Goal: Information Seeking & Learning: Learn about a topic

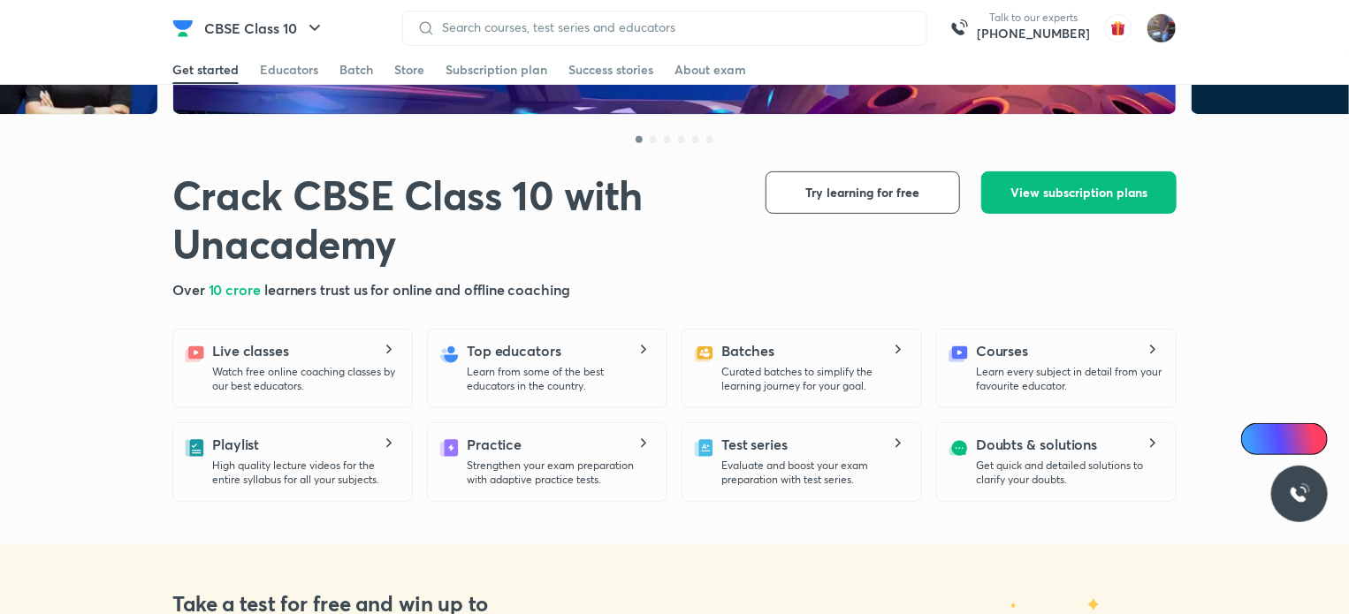
scroll to position [187, 0]
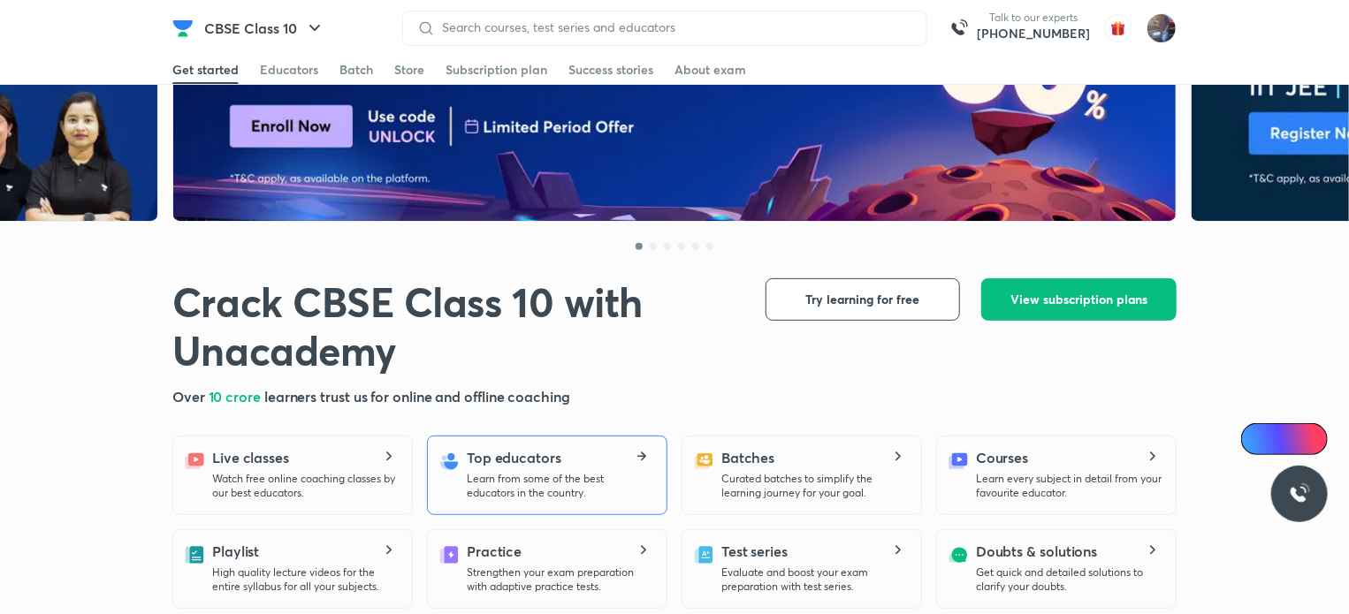
click at [582, 472] on p "Learn from some of the best educators in the country." at bounding box center [560, 486] width 186 height 28
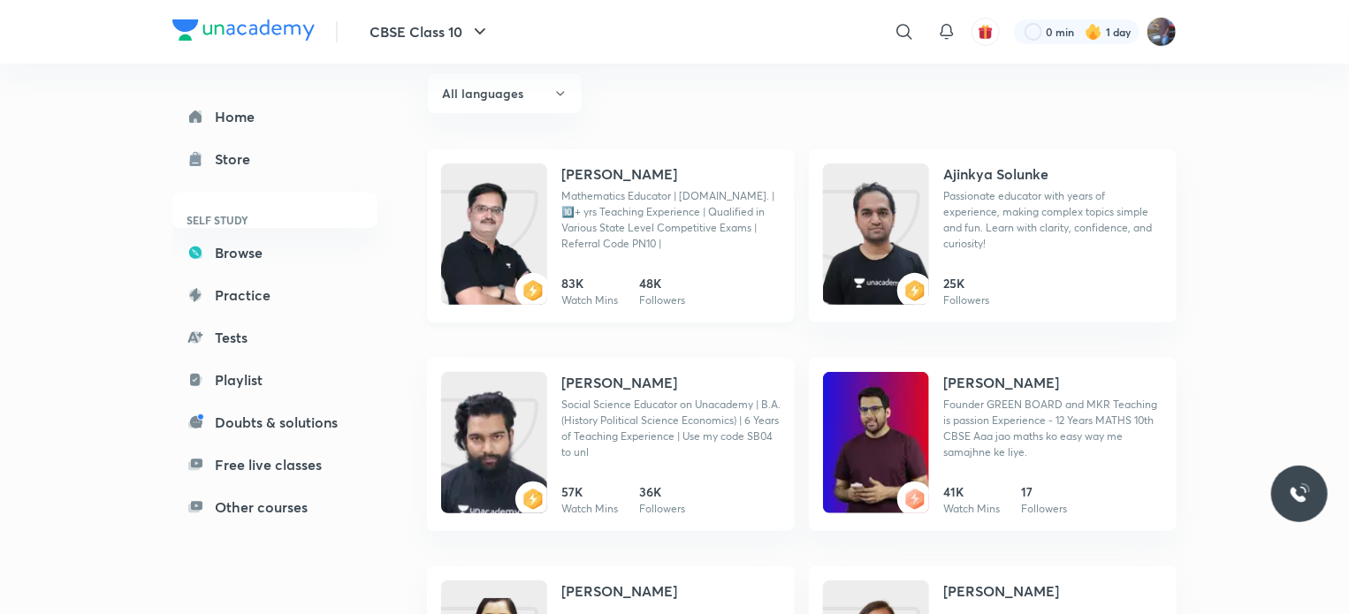
click at [515, 238] on img at bounding box center [494, 251] width 106 height 141
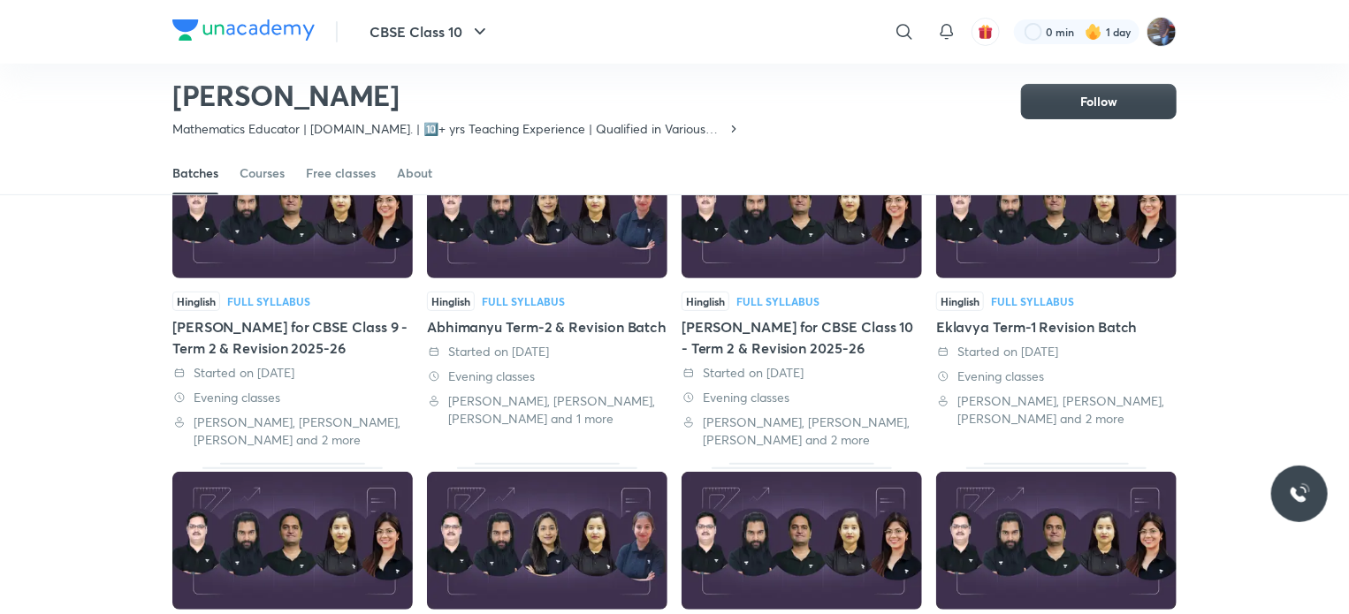
scroll to position [136, 0]
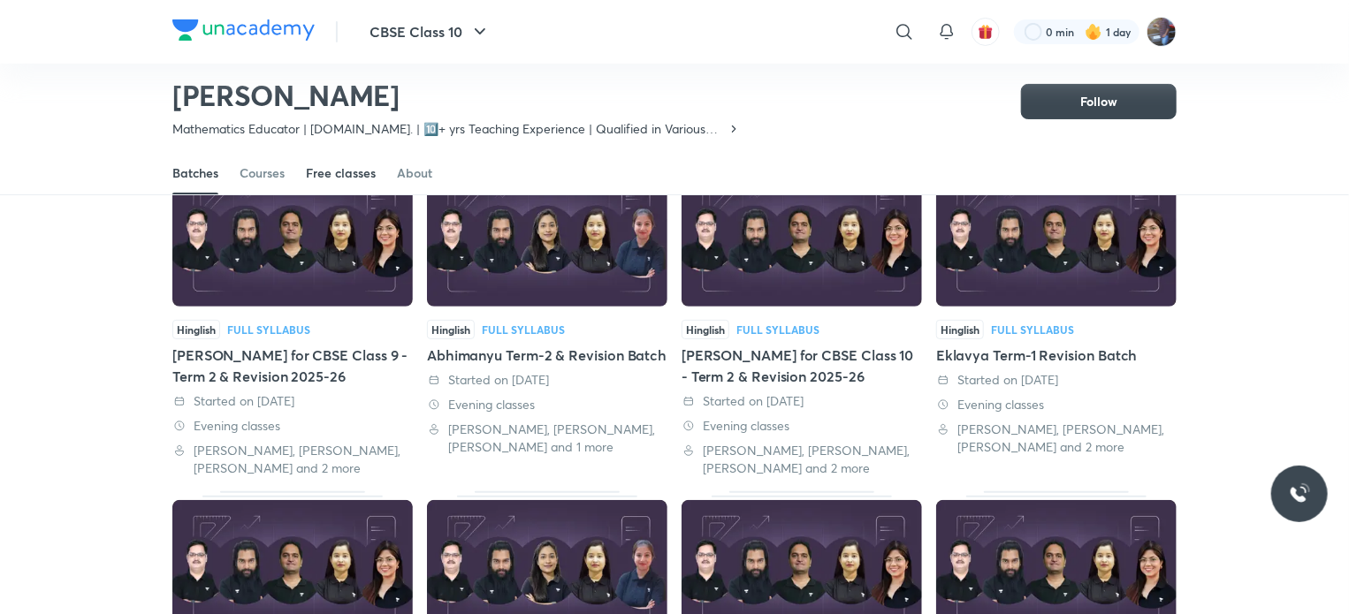
click at [320, 164] on div "Free classes" at bounding box center [341, 173] width 70 height 18
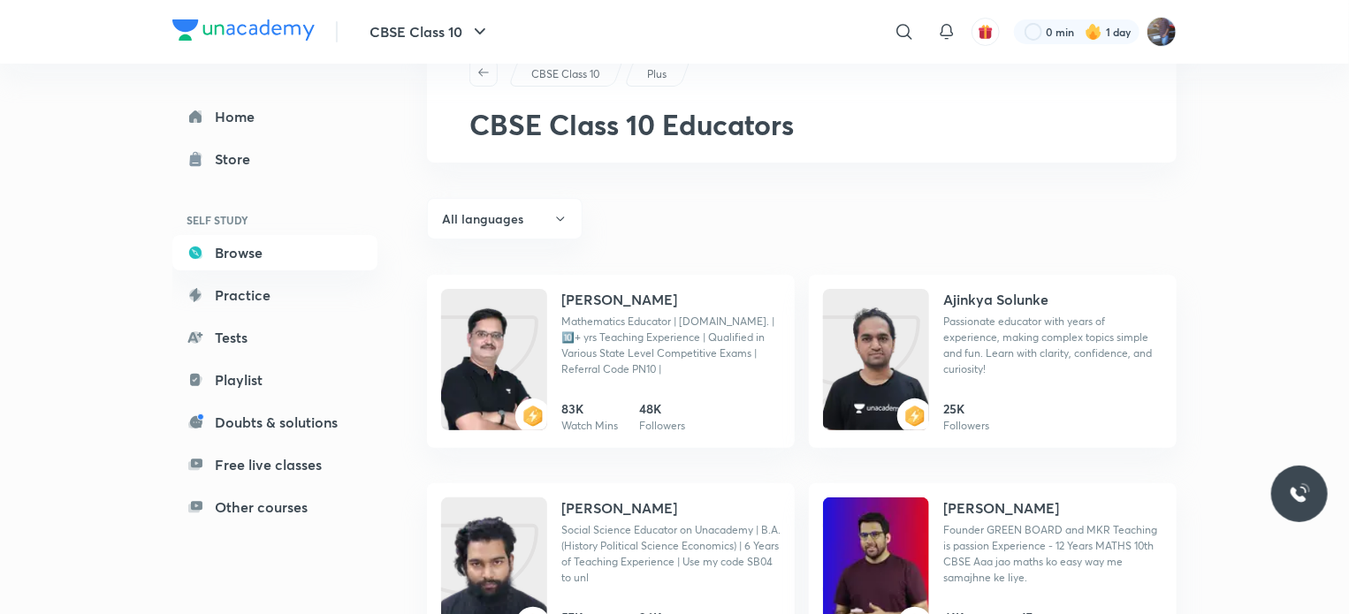
scroll to position [59, 0]
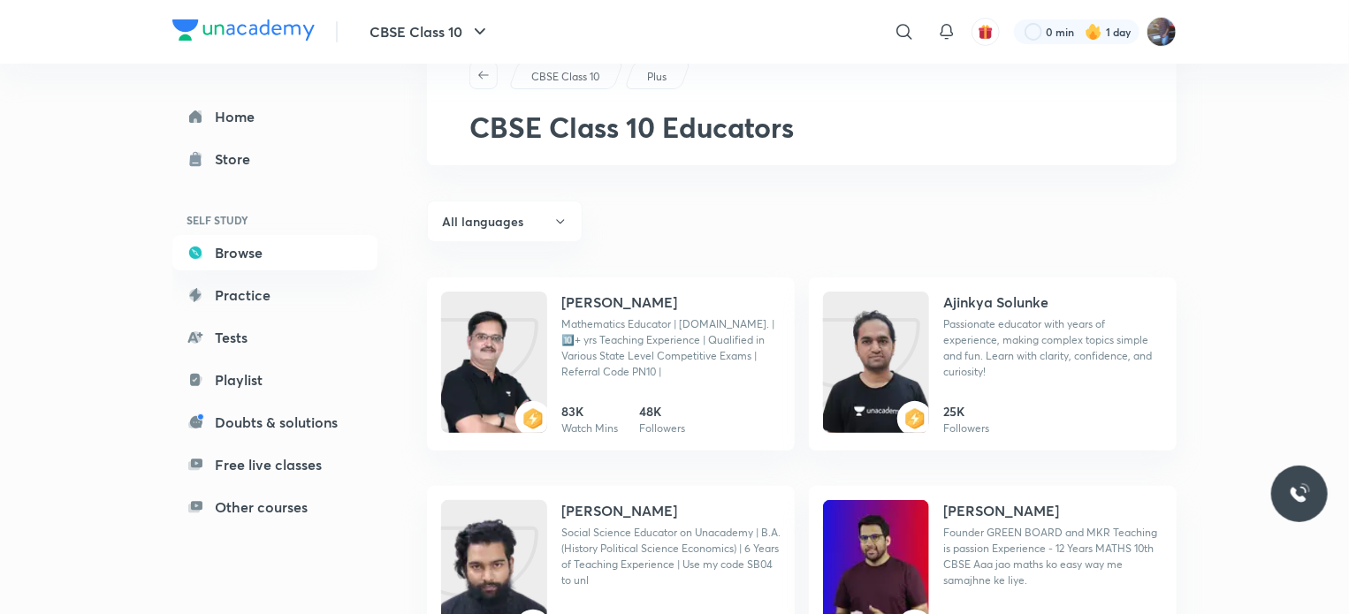
drag, startPoint x: 848, startPoint y: 499, endPoint x: 1304, endPoint y: 384, distance: 470.6
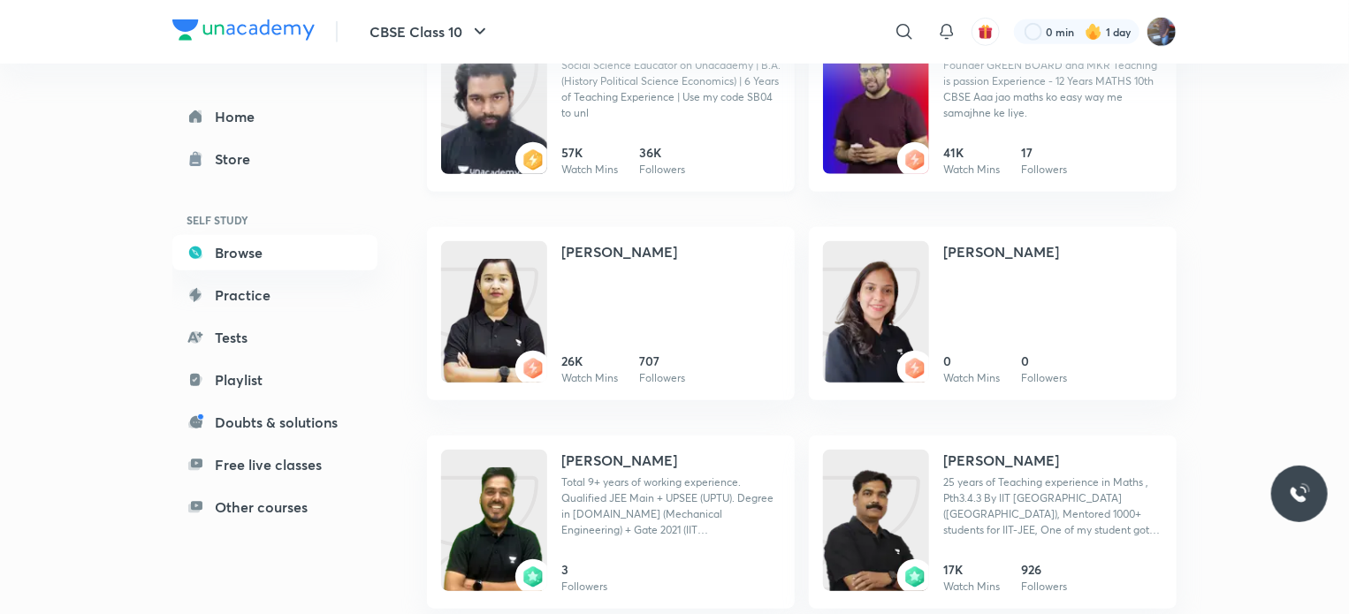
scroll to position [537, 0]
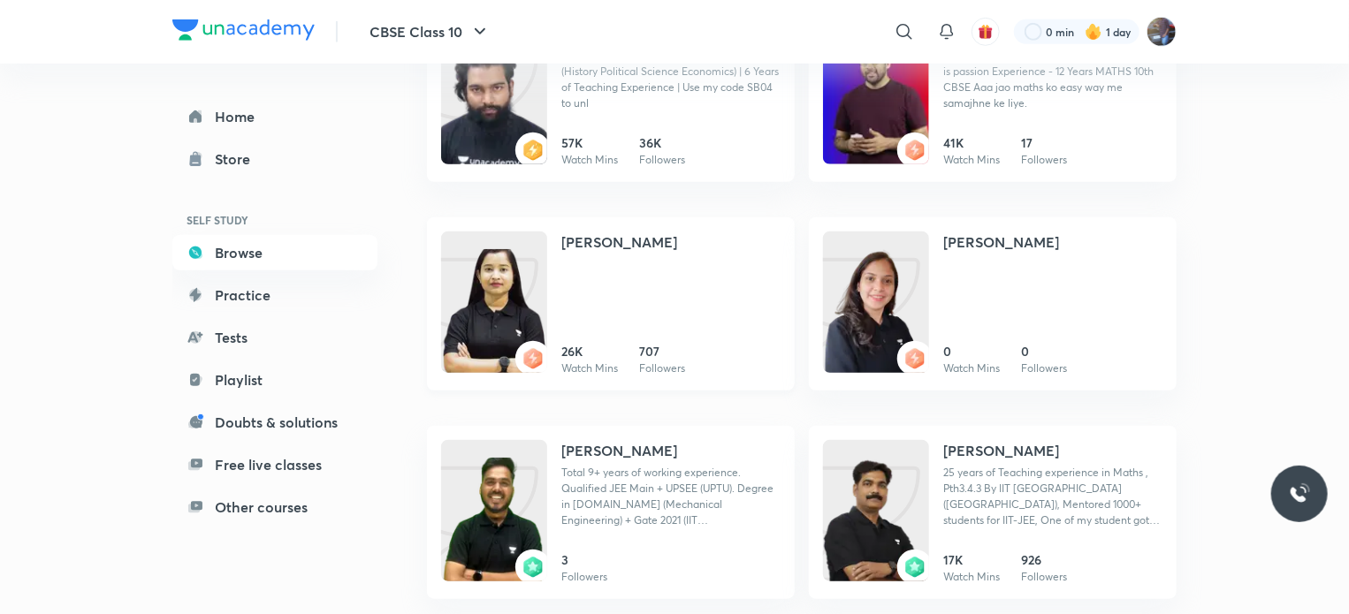
click at [499, 308] on img at bounding box center [494, 319] width 106 height 141
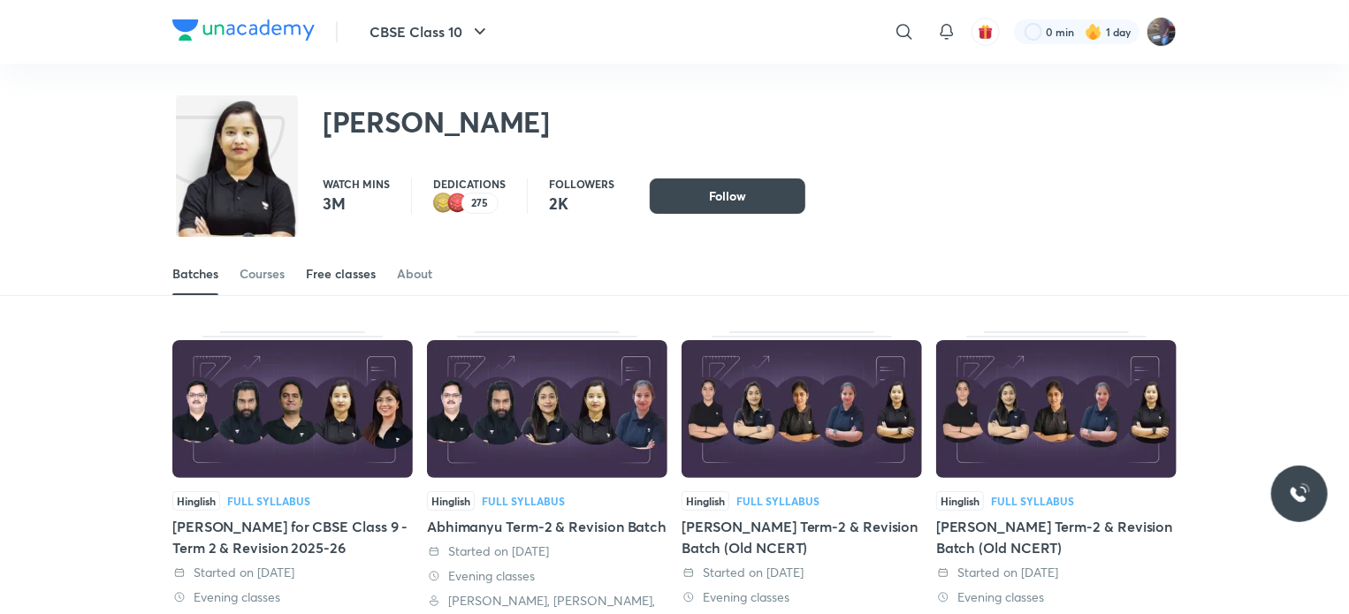
click at [353, 266] on div "Free classes" at bounding box center [341, 274] width 70 height 18
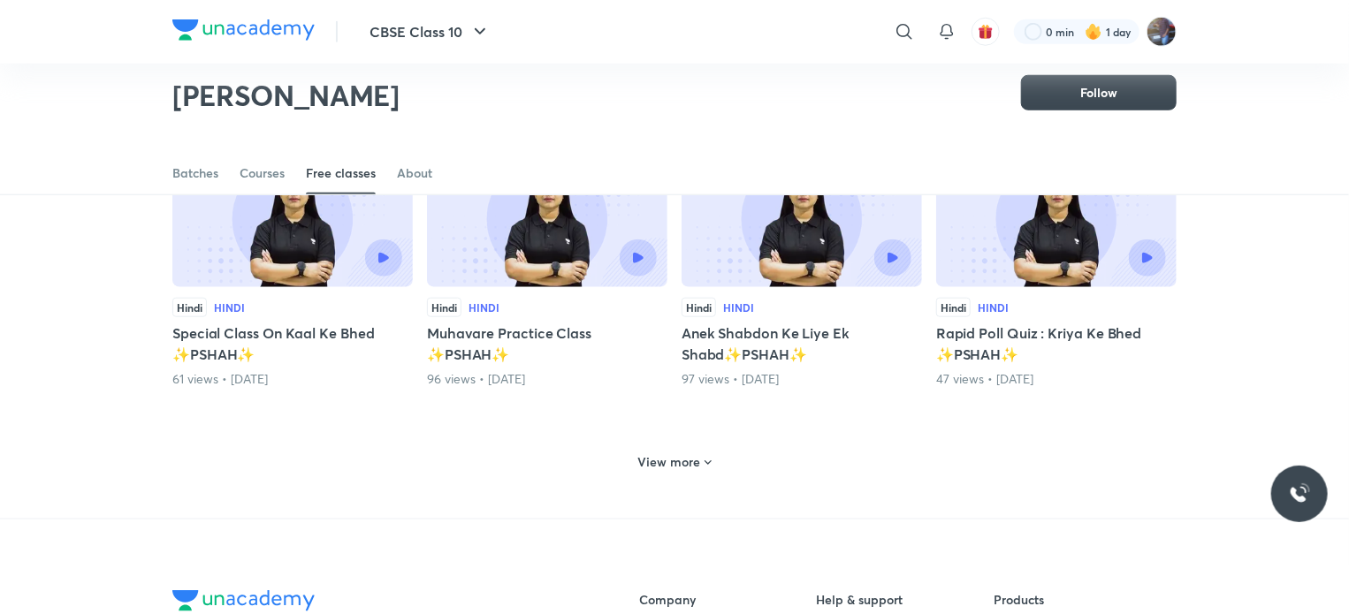
scroll to position [785, 0]
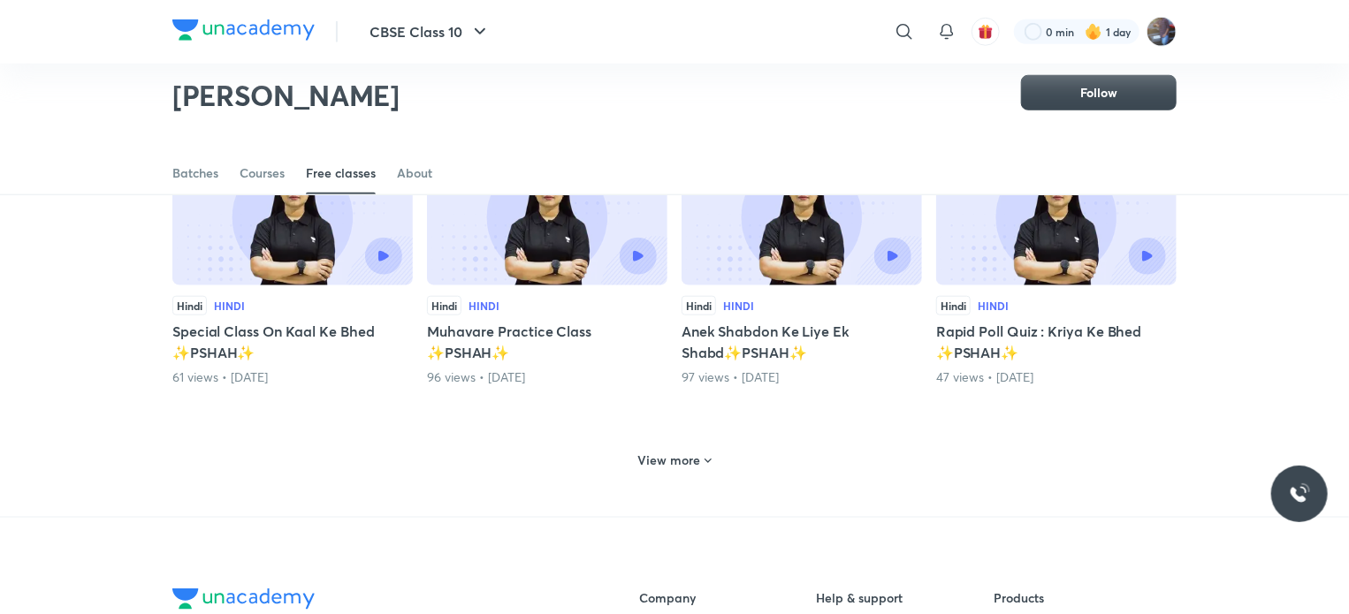
click at [686, 452] on h6 "View more" at bounding box center [669, 461] width 63 height 18
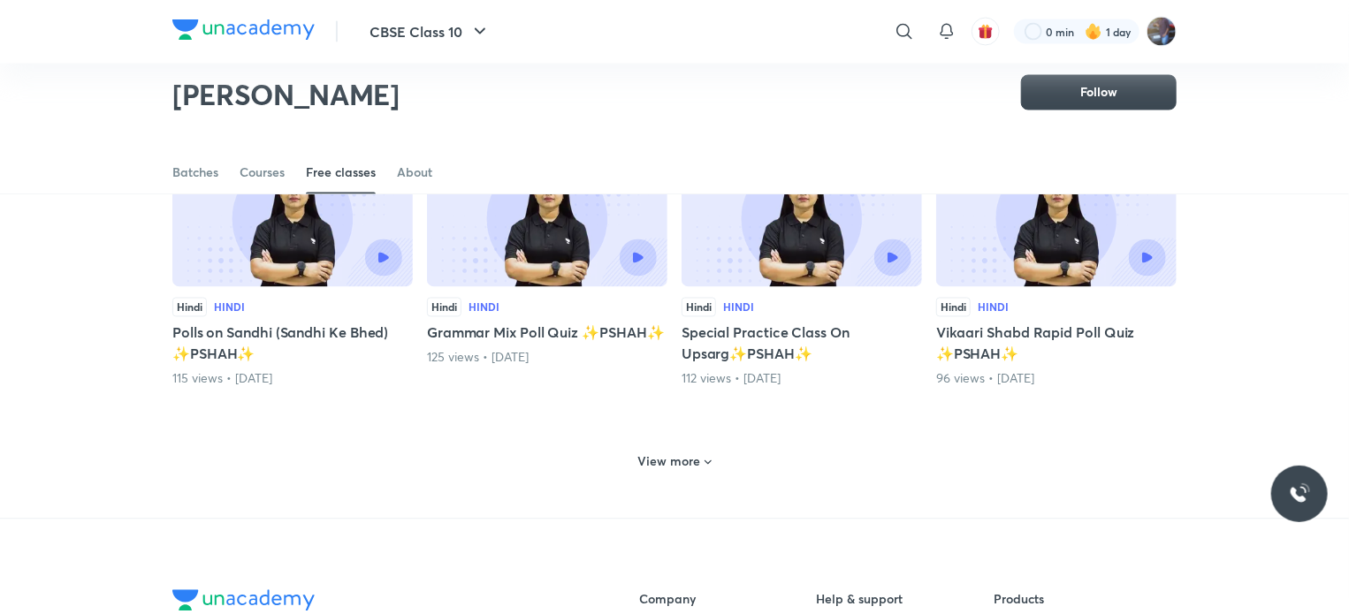
scroll to position [1647, 0]
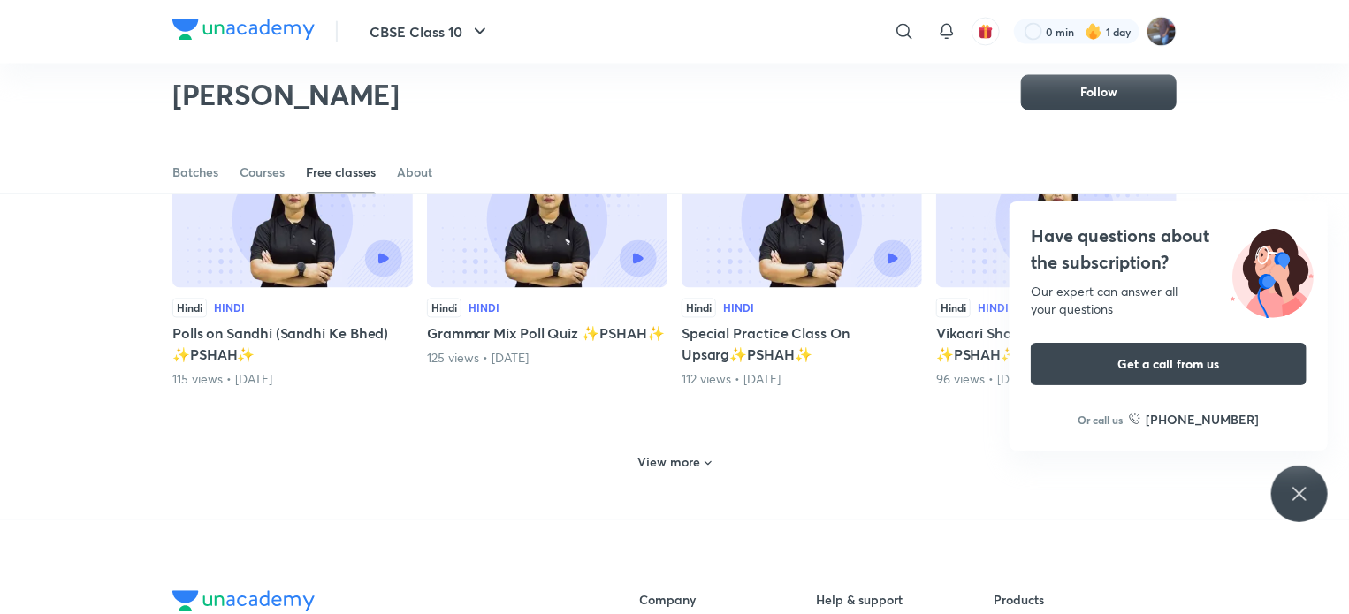
click at [697, 454] on h6 "View more" at bounding box center [669, 463] width 63 height 18
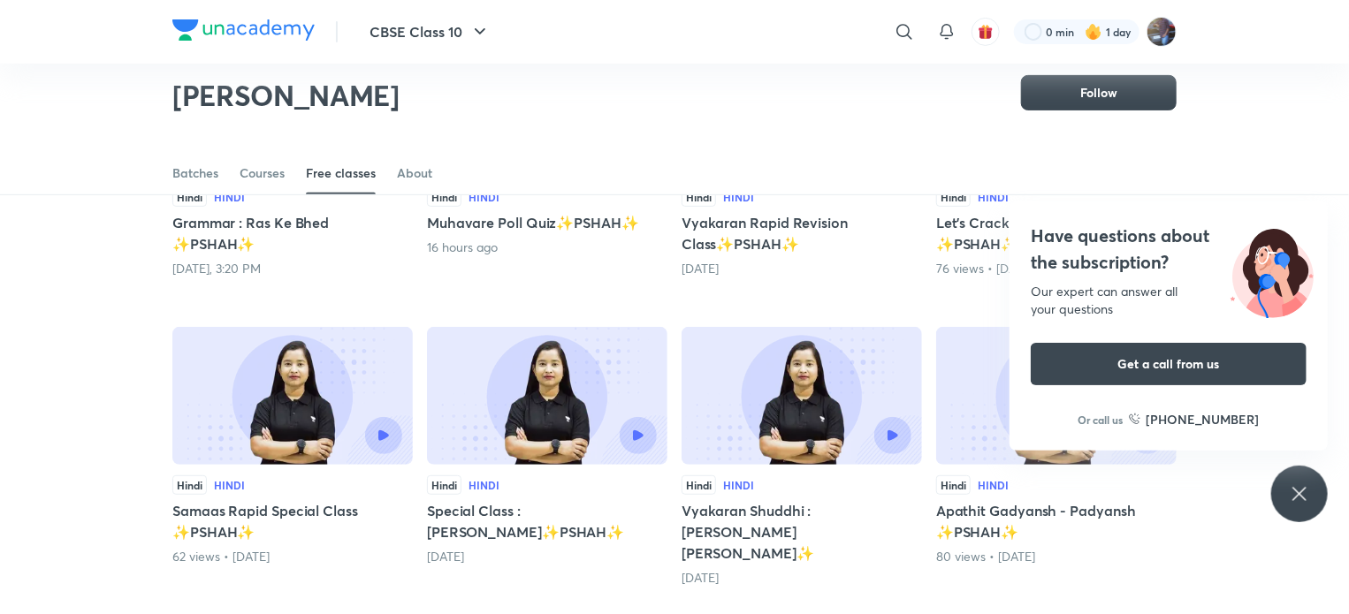
scroll to position [0, 0]
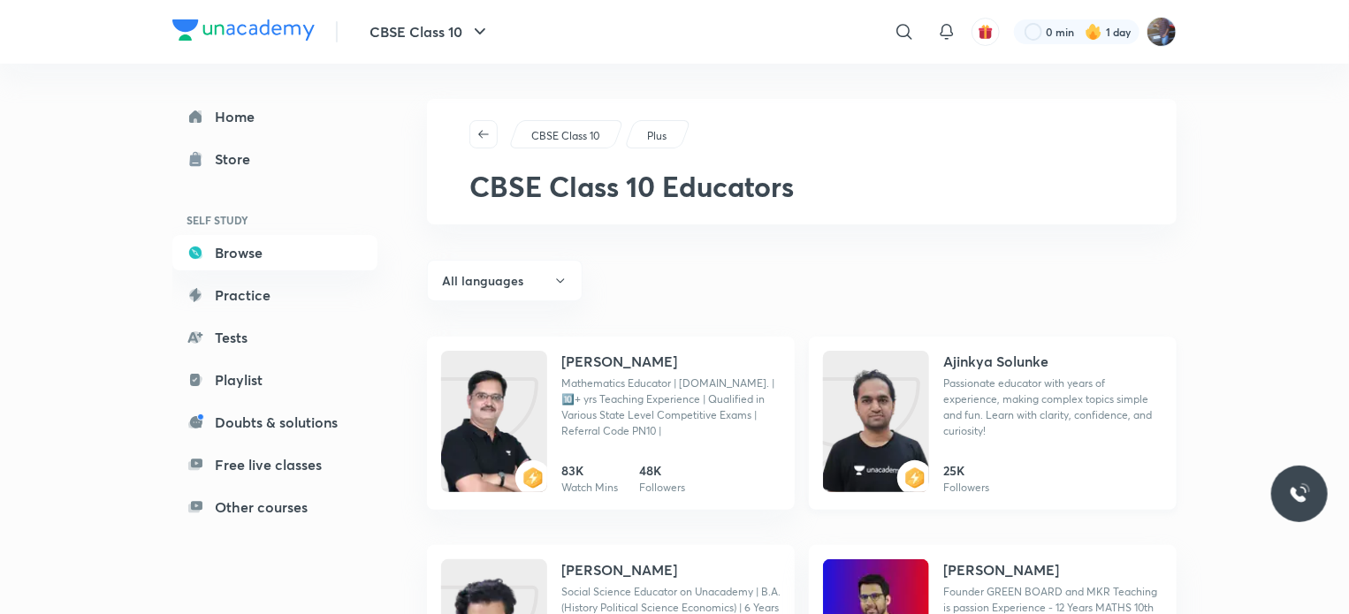
click at [872, 447] on img at bounding box center [876, 439] width 106 height 141
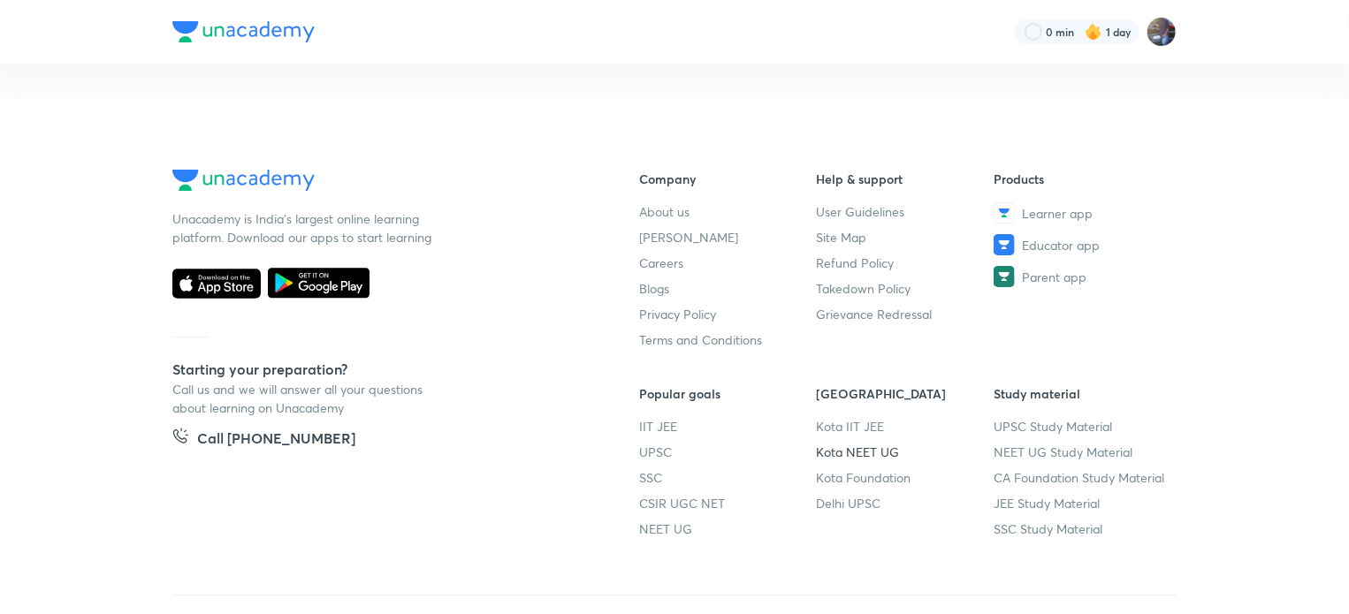
click at [872, 447] on link "Kota NEET UG" at bounding box center [906, 452] width 178 height 19
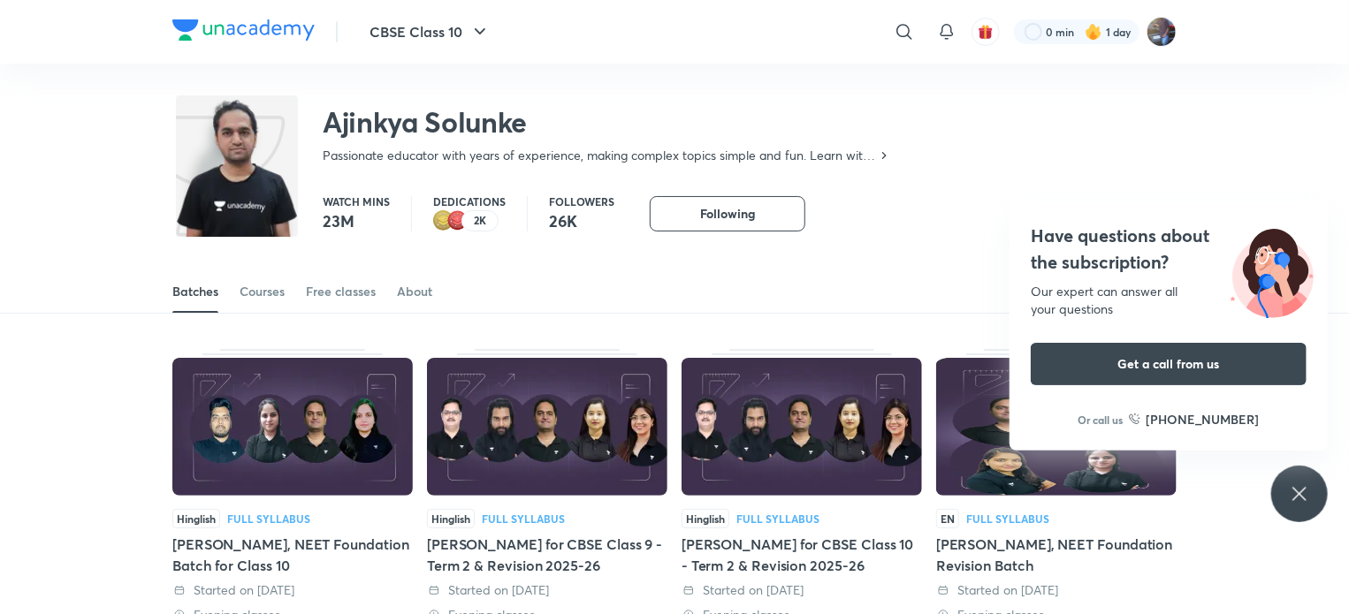
click at [1305, 501] on icon at bounding box center [1299, 493] width 21 height 21
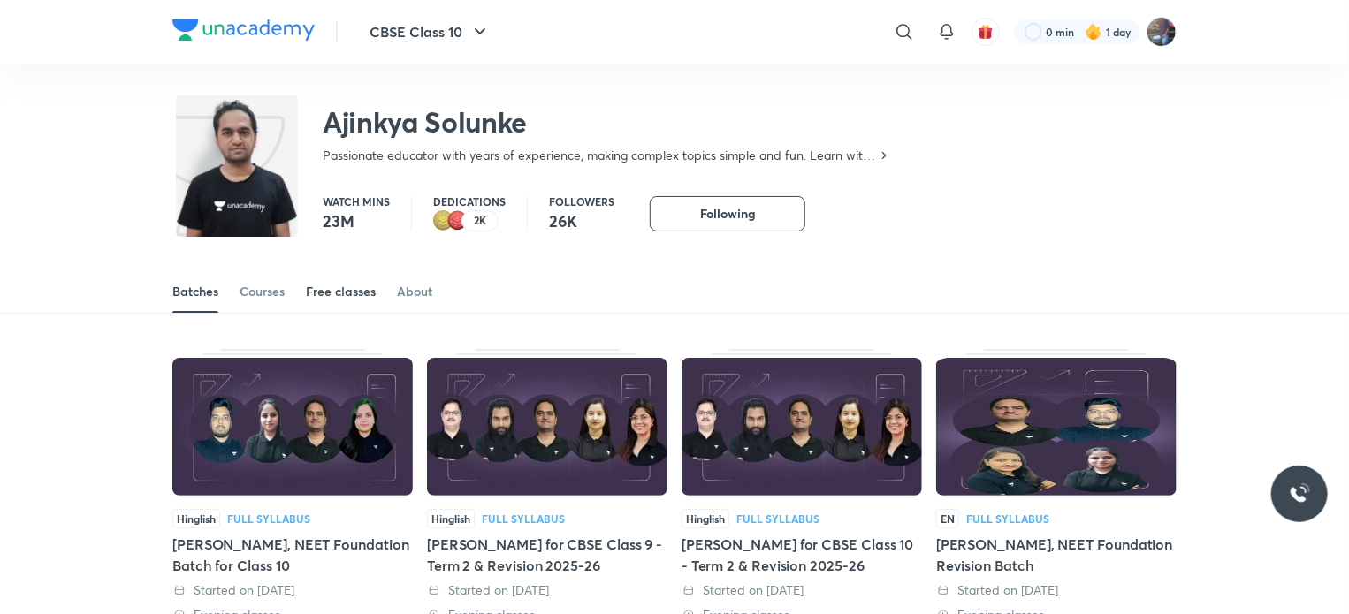
click at [343, 286] on div "Free classes" at bounding box center [341, 292] width 70 height 18
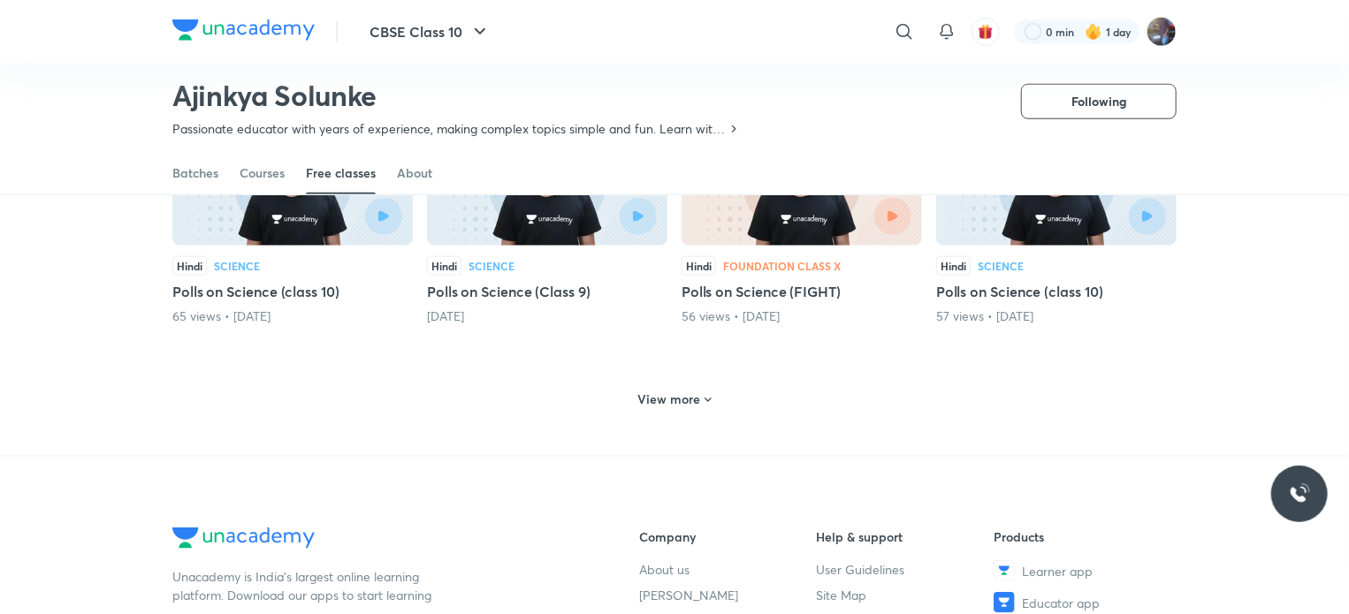
scroll to position [780, 0]
click at [696, 399] on h6 "View more" at bounding box center [669, 399] width 63 height 18
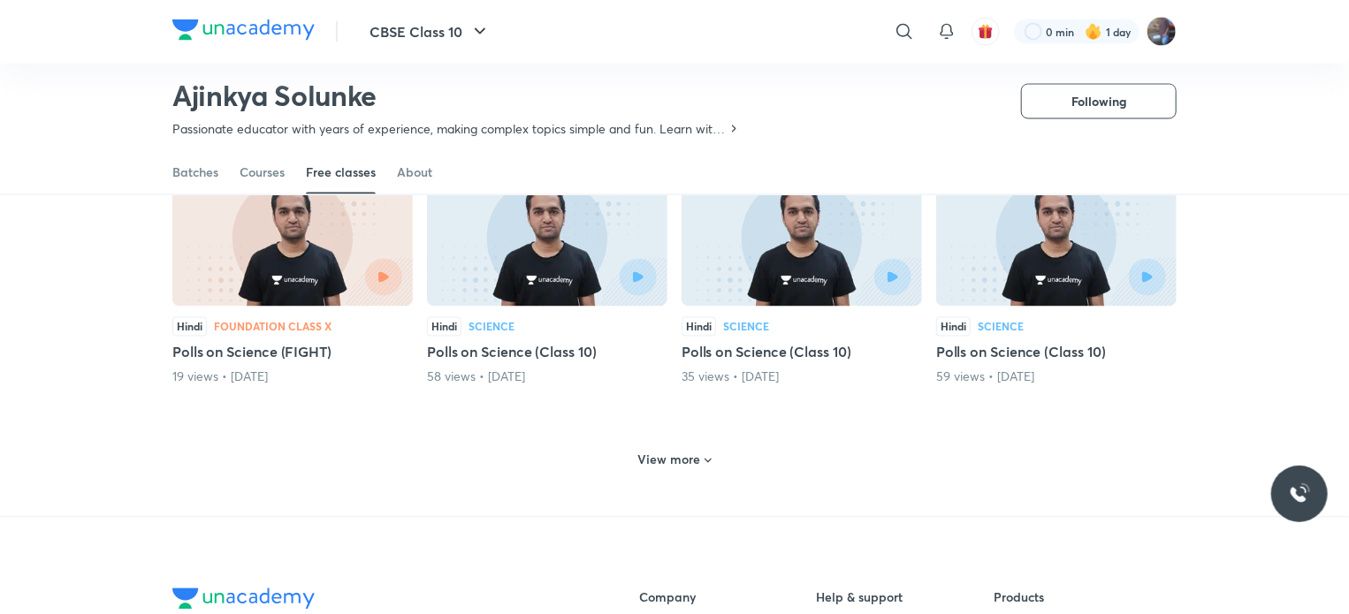
scroll to position [1509, 0]
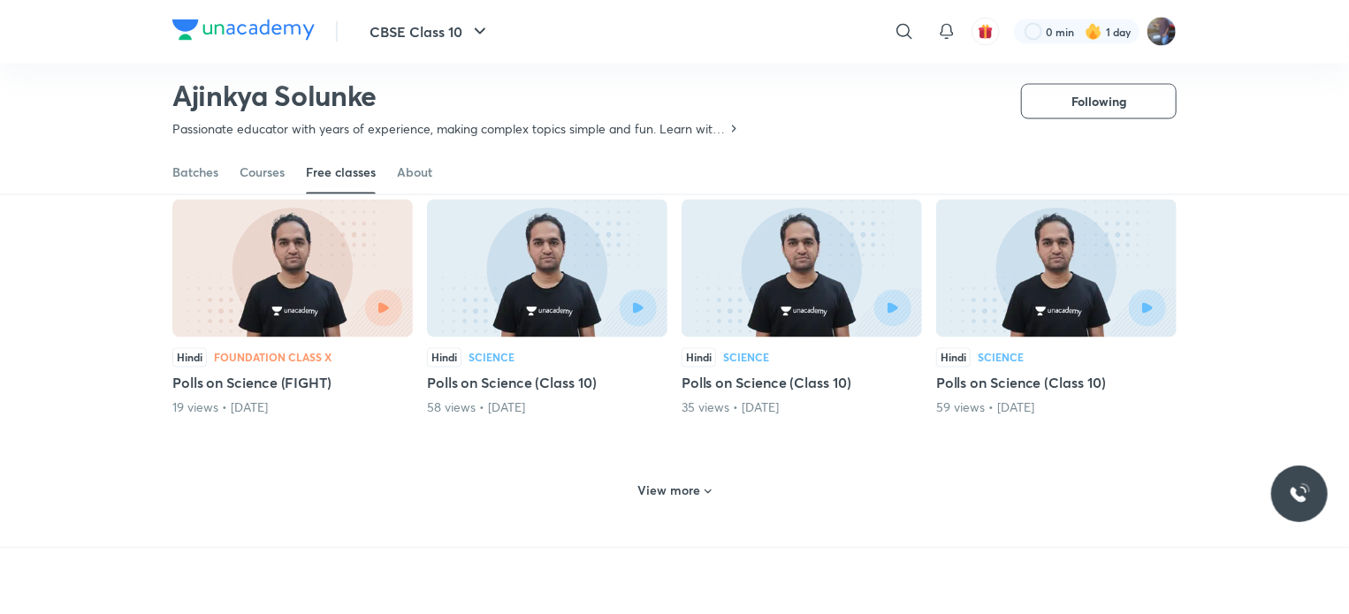
click at [709, 487] on icon at bounding box center [708, 492] width 14 height 14
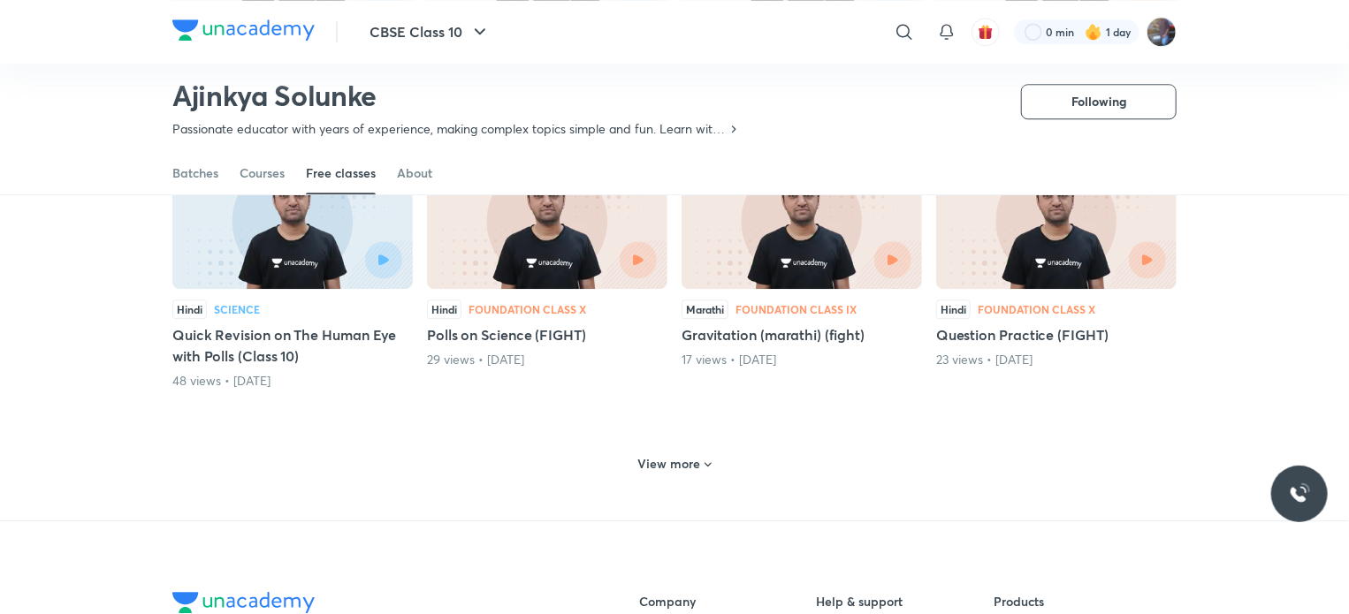
scroll to position [2379, 0]
click at [698, 461] on h6 "View more" at bounding box center [669, 464] width 63 height 18
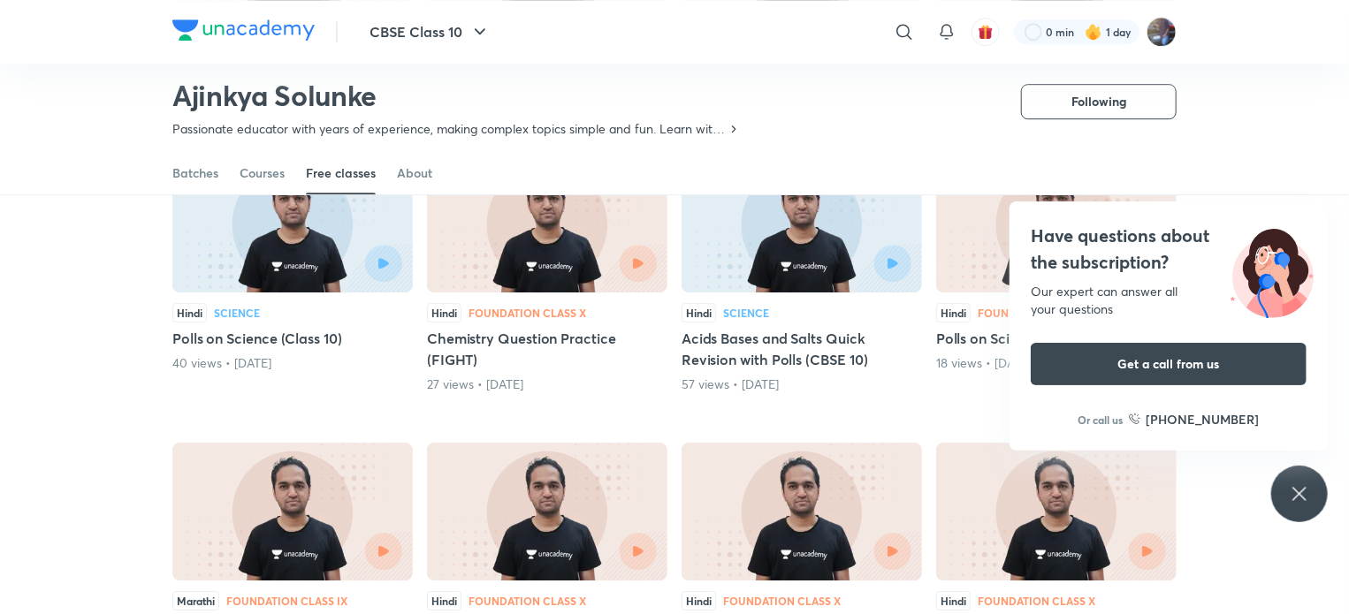
scroll to position [2676, 0]
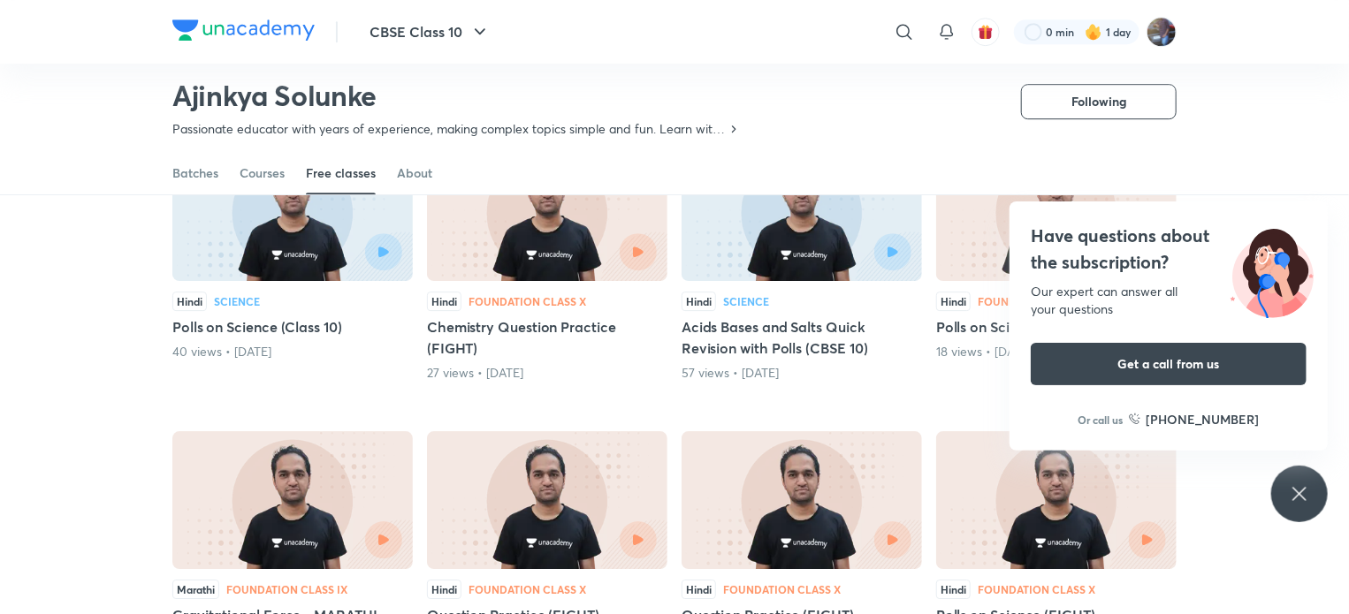
click at [1301, 491] on icon at bounding box center [1299, 493] width 21 height 21
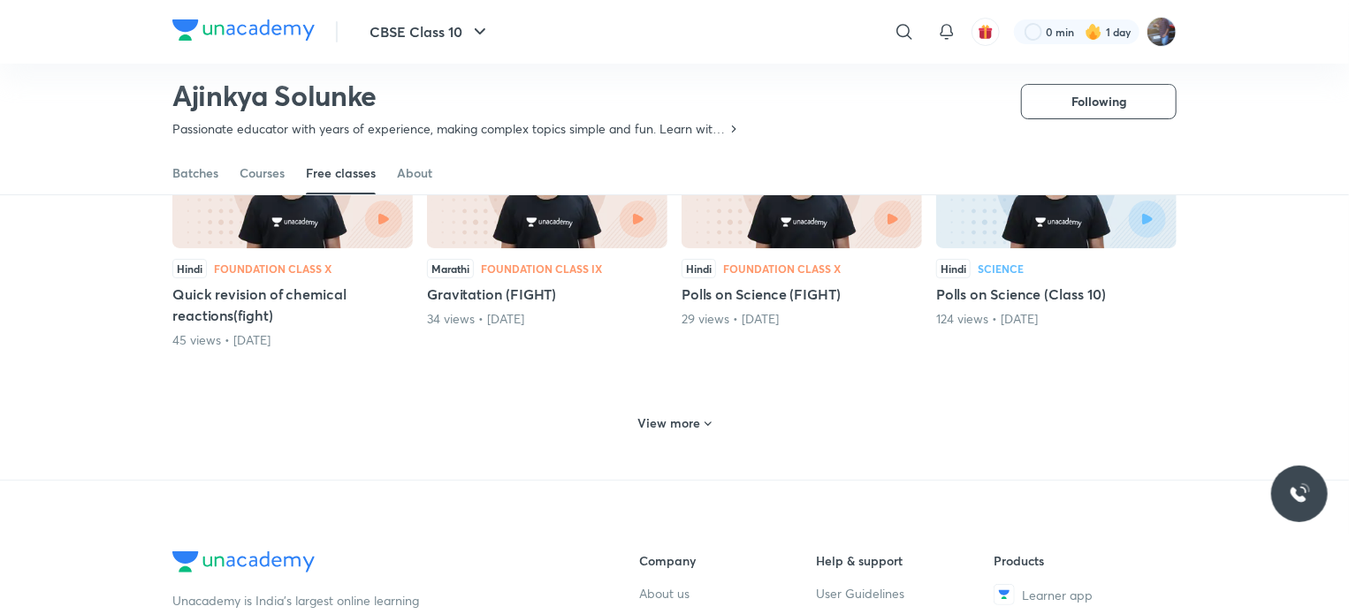
scroll to position [3308, 0]
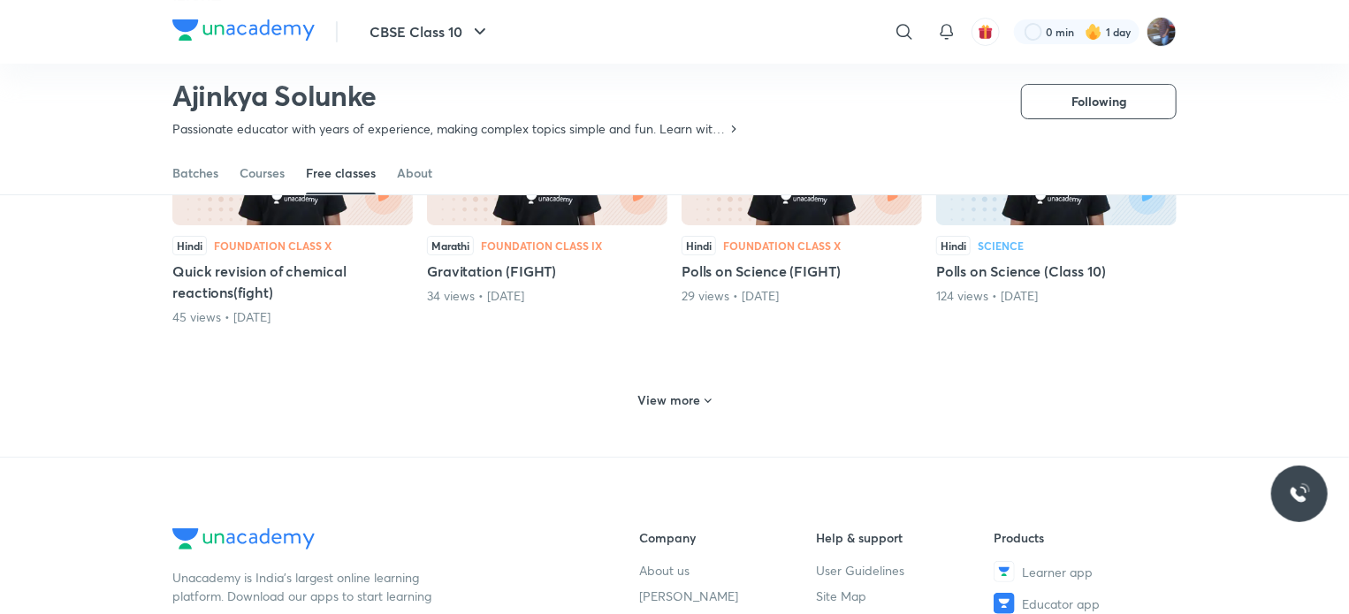
click at [685, 396] on h6 "View more" at bounding box center [669, 401] width 63 height 18
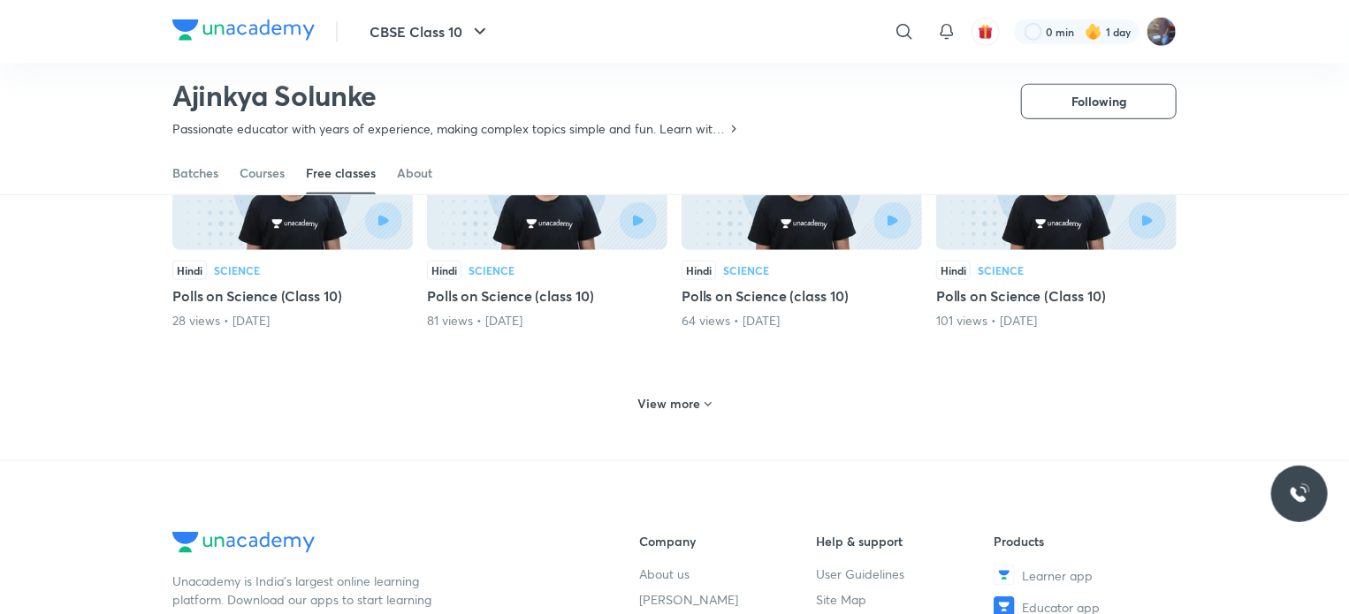
scroll to position [4104, 0]
click at [688, 409] on div "View more" at bounding box center [675, 405] width 88 height 28
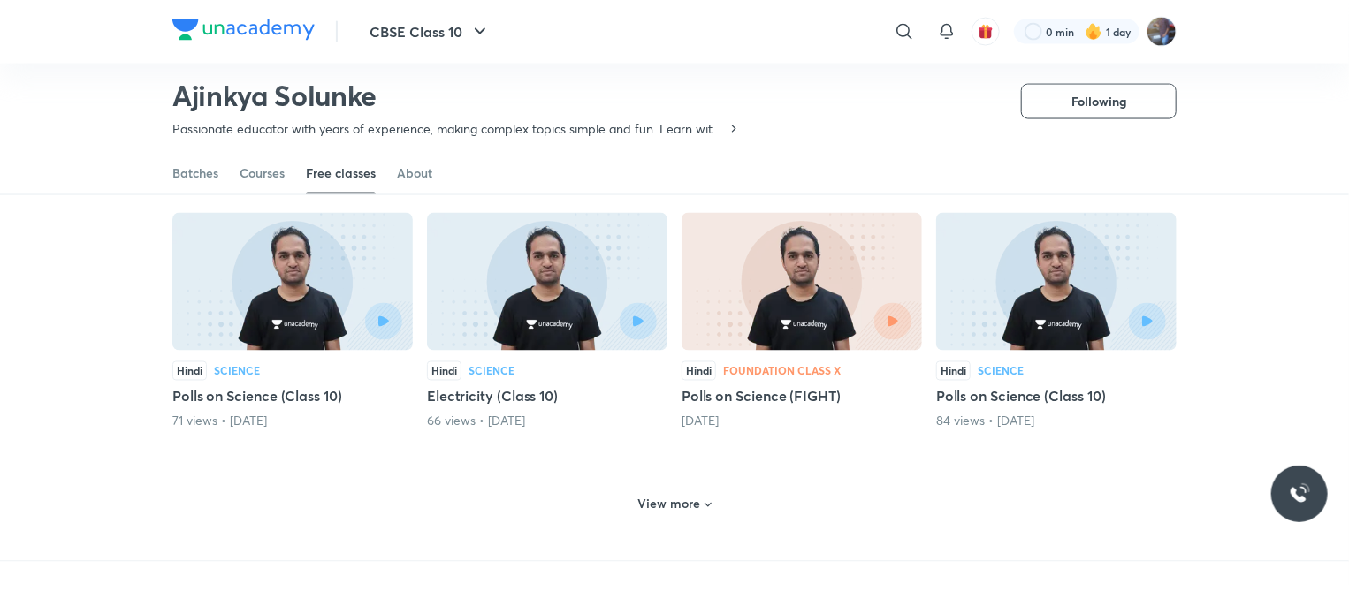
scroll to position [4909, 0]
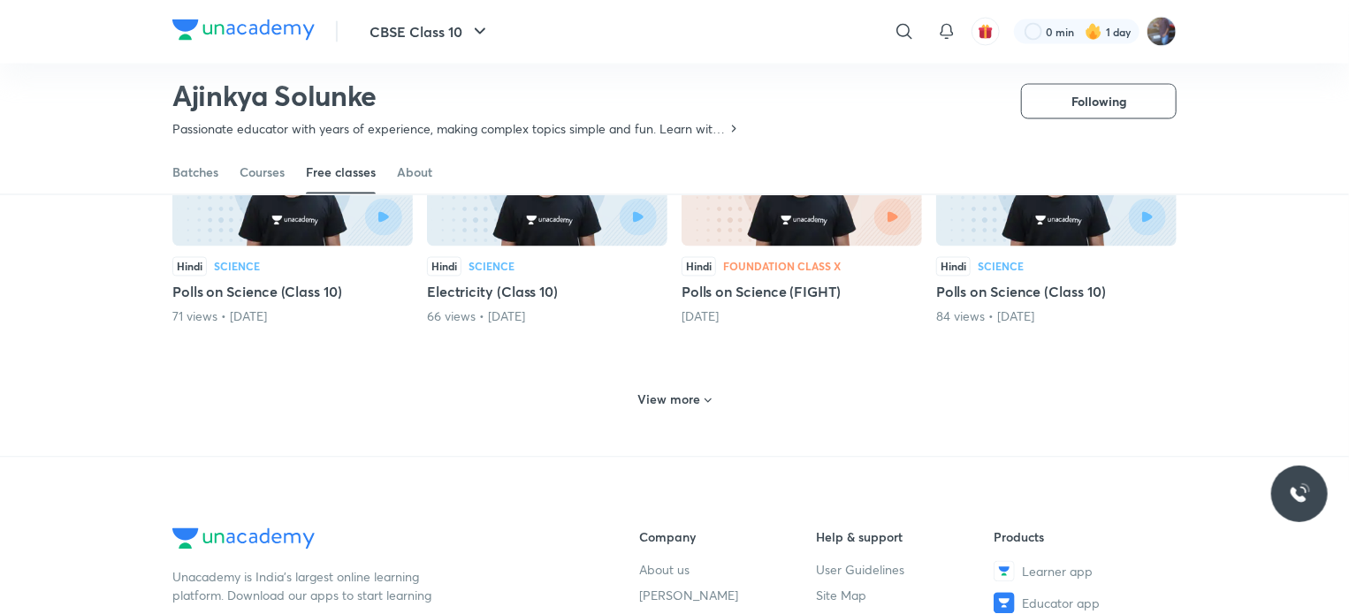
click at [701, 399] on icon at bounding box center [708, 401] width 14 height 14
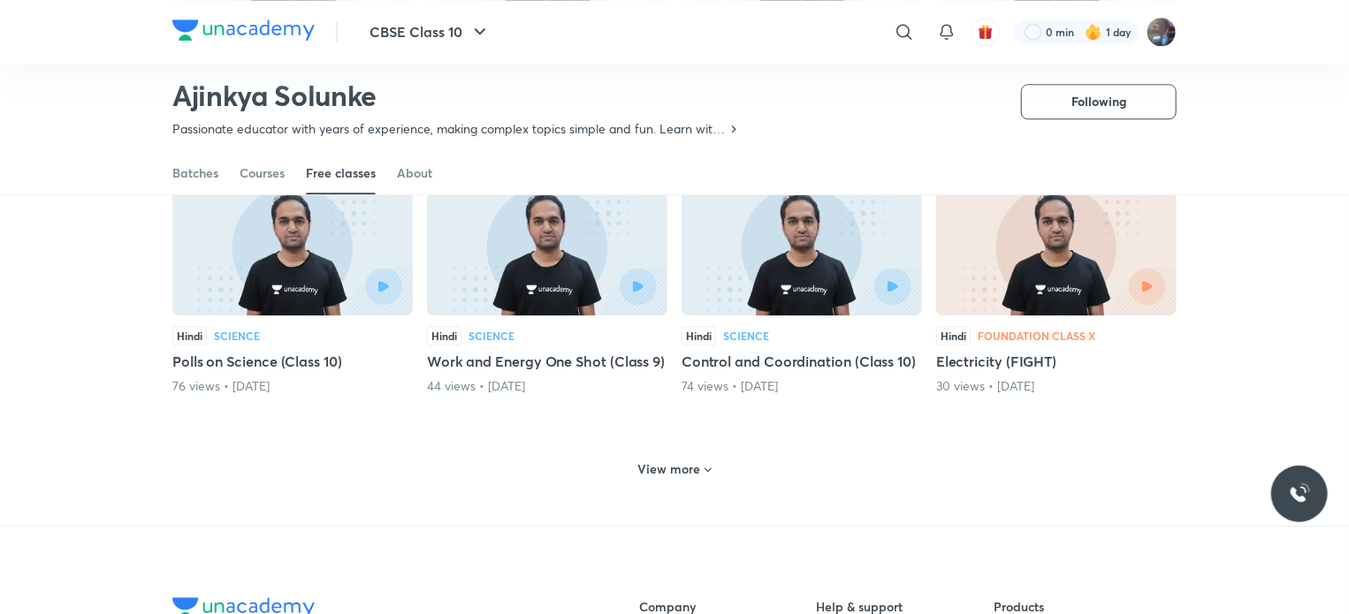
scroll to position [5642, 0]
click at [669, 460] on h6 "View more" at bounding box center [669, 469] width 63 height 18
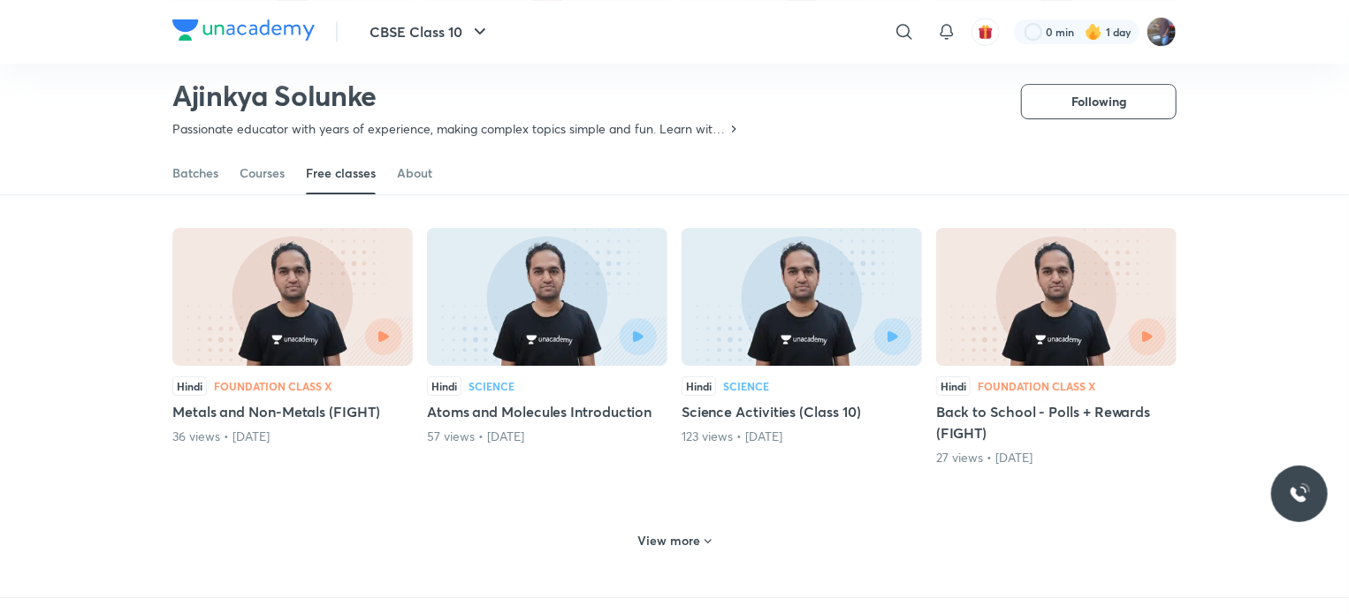
scroll to position [6412, 0]
click at [701, 536] on icon at bounding box center [708, 543] width 14 height 14
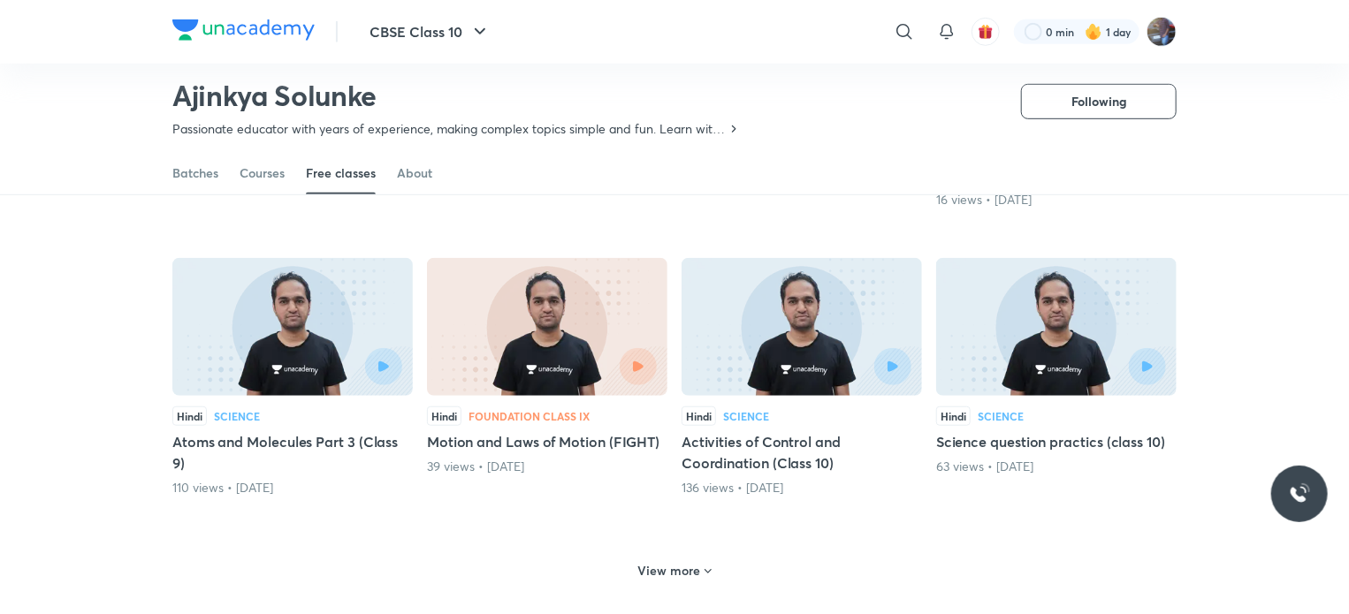
scroll to position [7246, 0]
click at [707, 566] on icon at bounding box center [708, 573] width 14 height 14
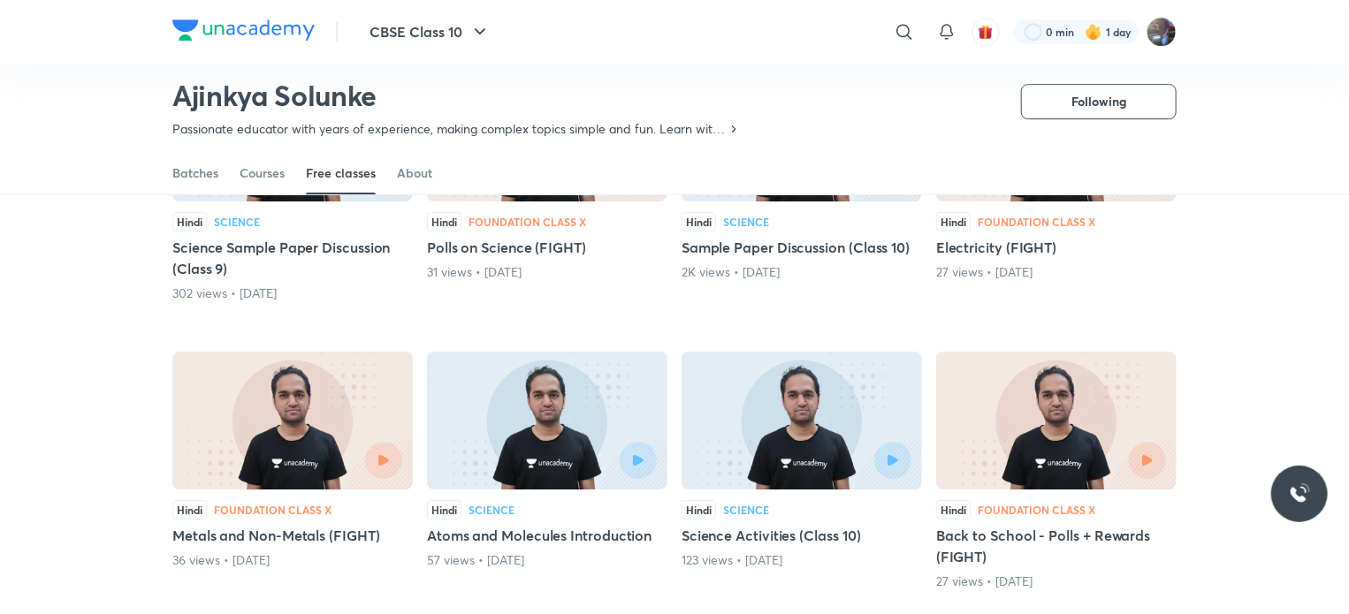
scroll to position [6285, 0]
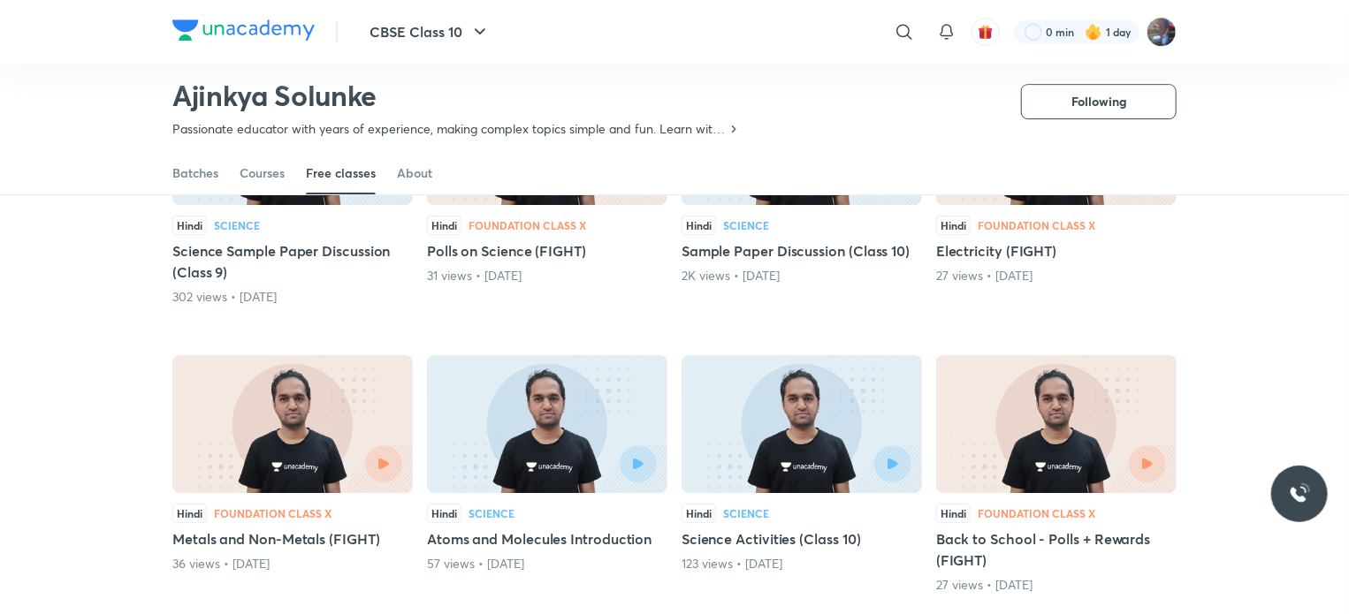
click at [282, 445] on div at bounding box center [292, 463] width 219 height 37
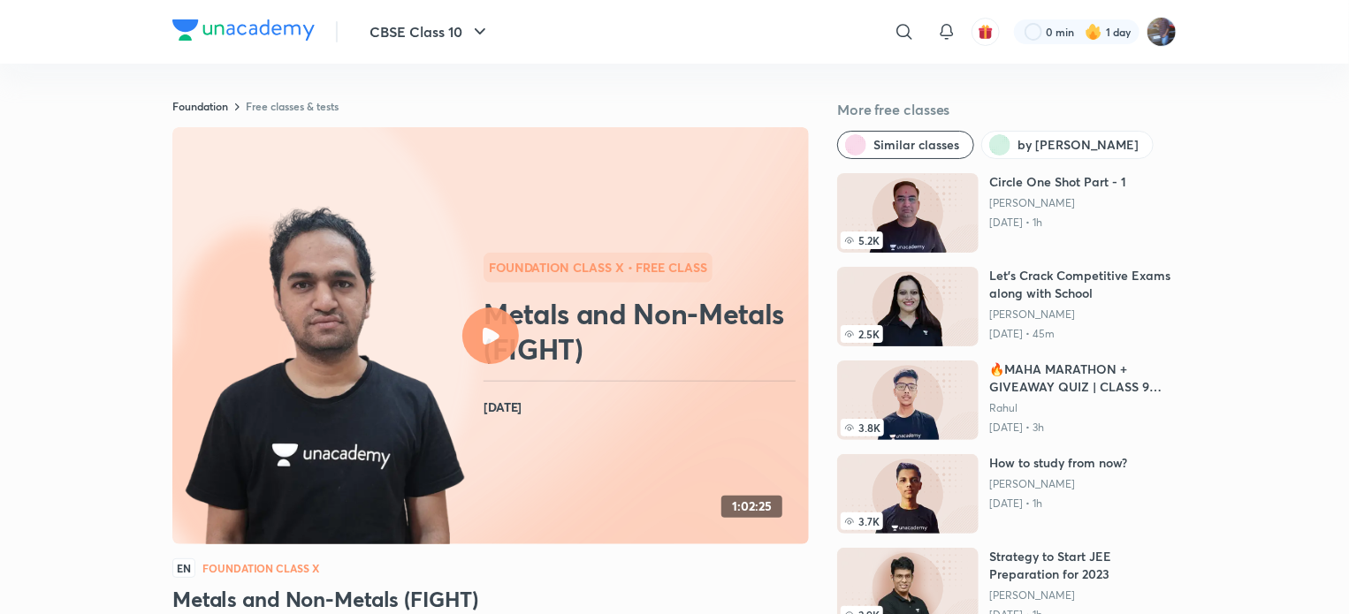
click at [544, 282] on div at bounding box center [597, 268] width 229 height 30
click at [302, 109] on link "Free classes & tests" at bounding box center [292, 106] width 93 height 14
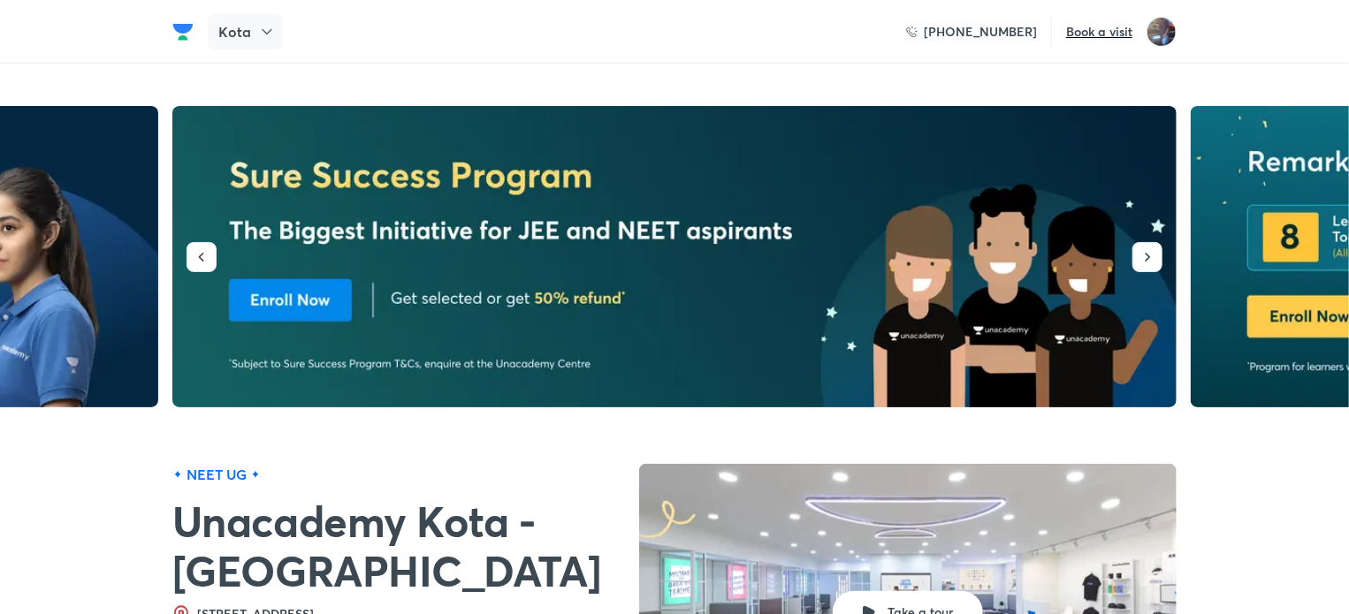
click at [253, 29] on div "Kota" at bounding box center [245, 31] width 75 height 35
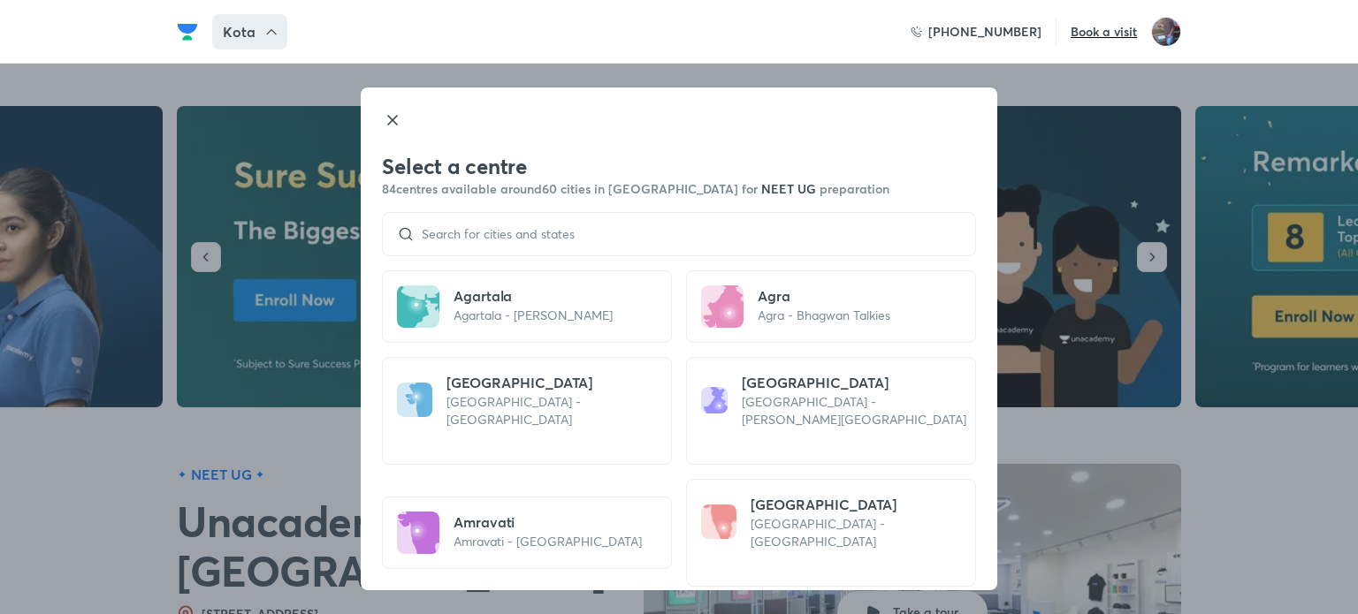
click at [392, 123] on icon at bounding box center [392, 120] width 21 height 21
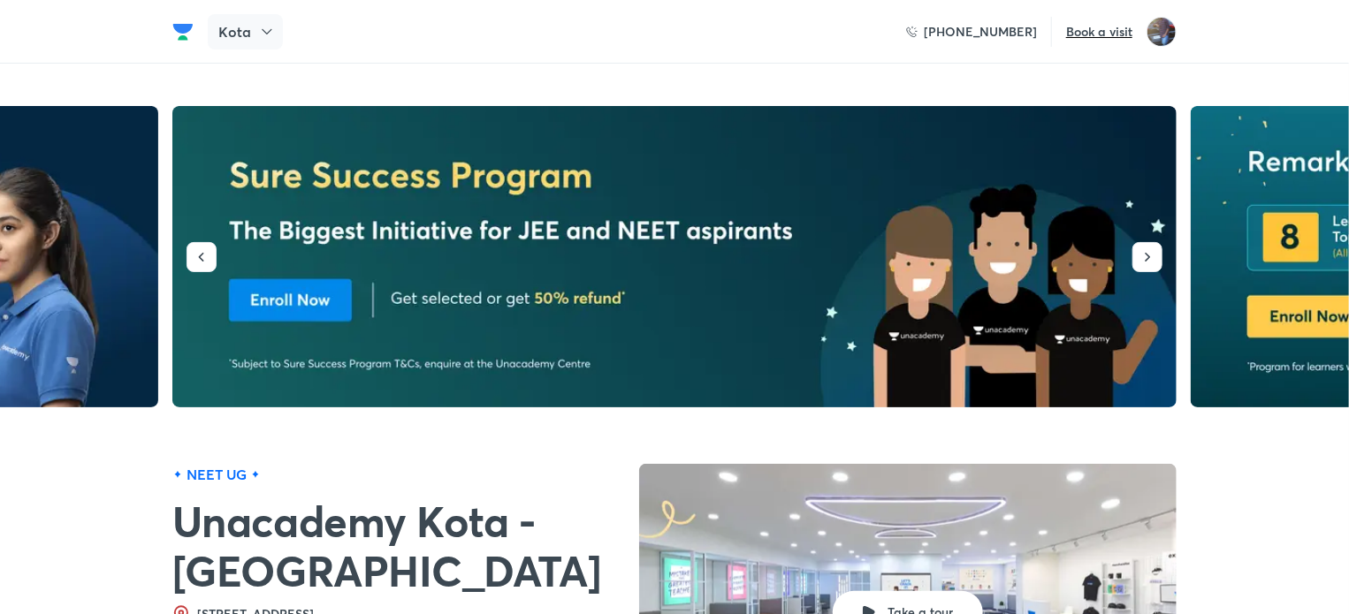
click at [252, 25] on div "Kota" at bounding box center [245, 31] width 75 height 35
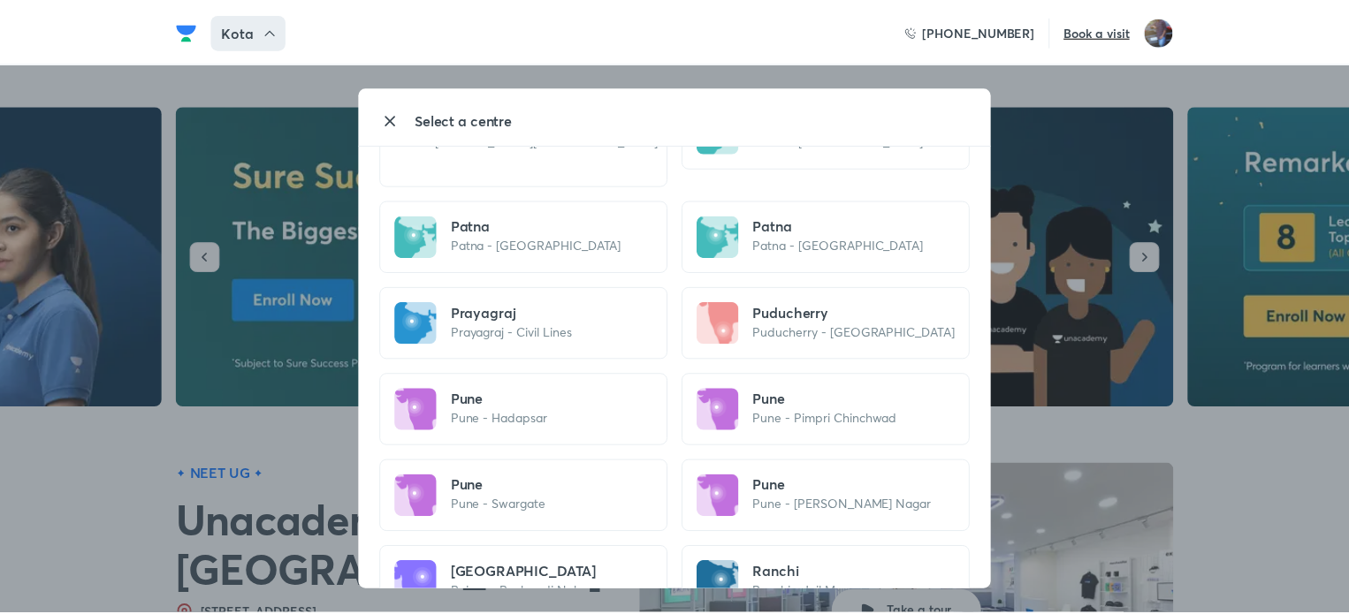
scroll to position [3440, 0]
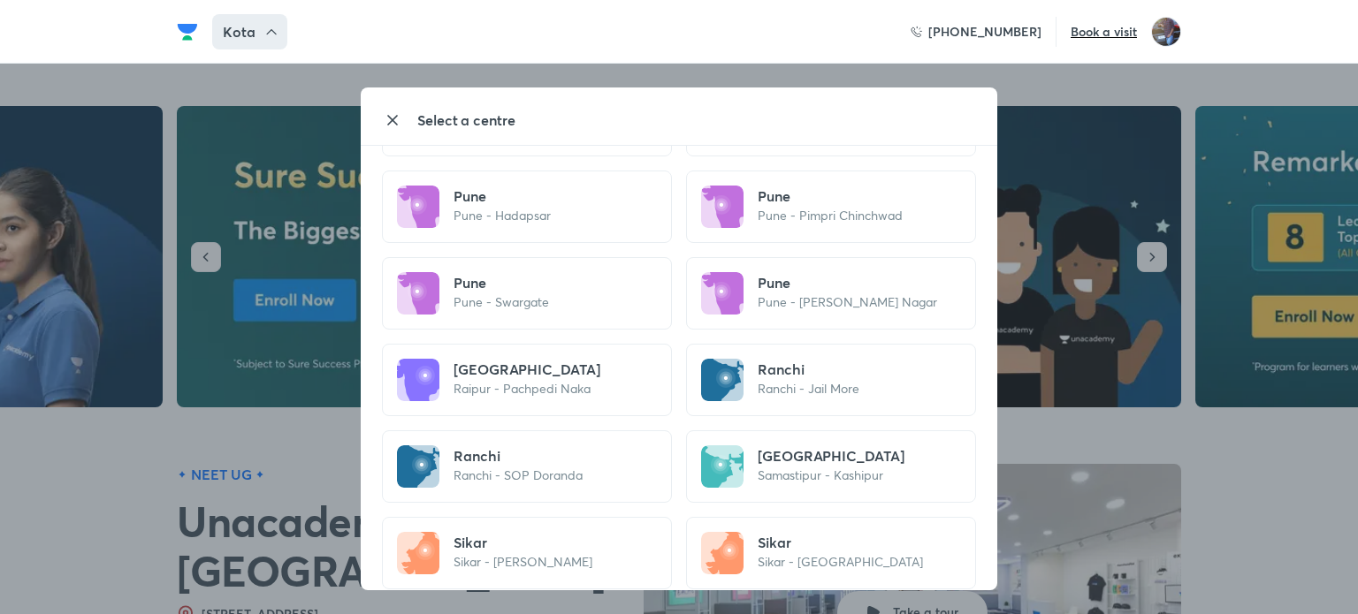
click at [399, 129] on icon at bounding box center [392, 120] width 21 height 21
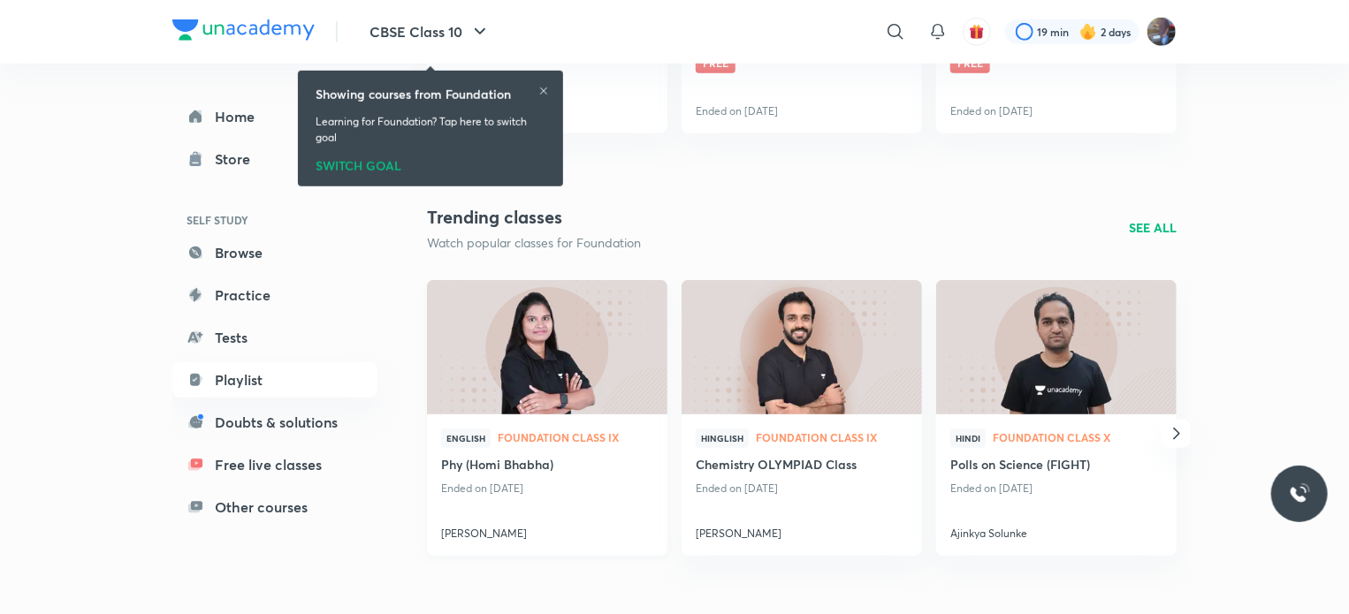
scroll to position [697, 0]
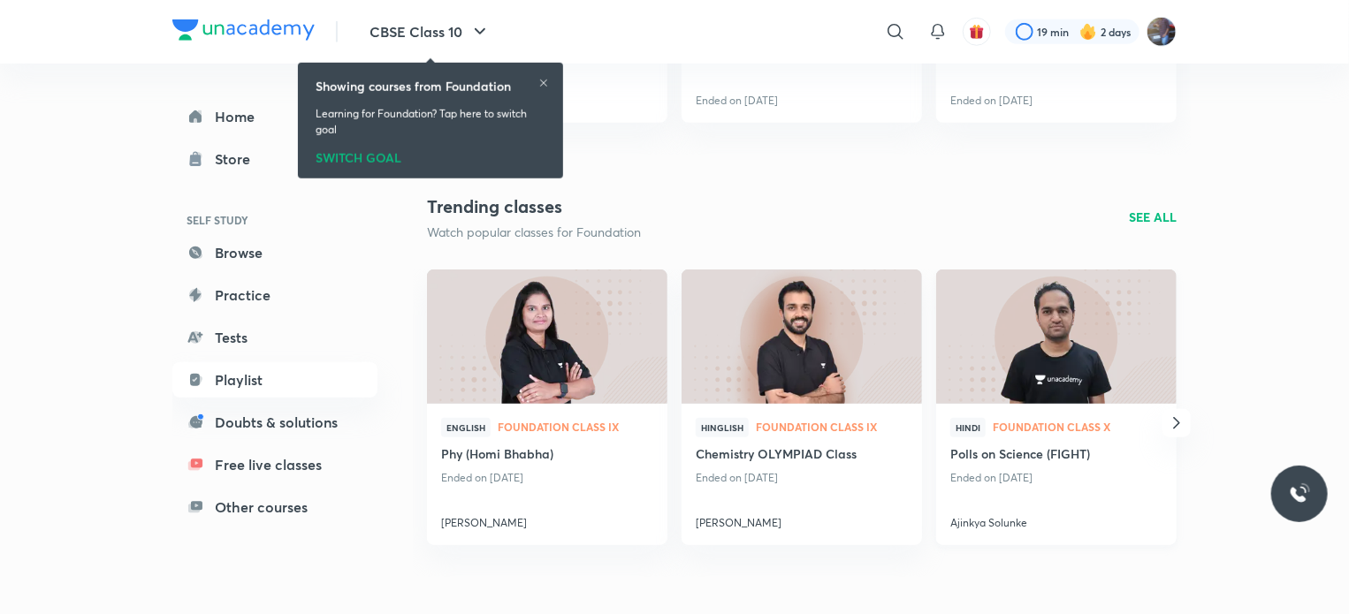
click at [1061, 288] on img at bounding box center [1055, 336] width 245 height 137
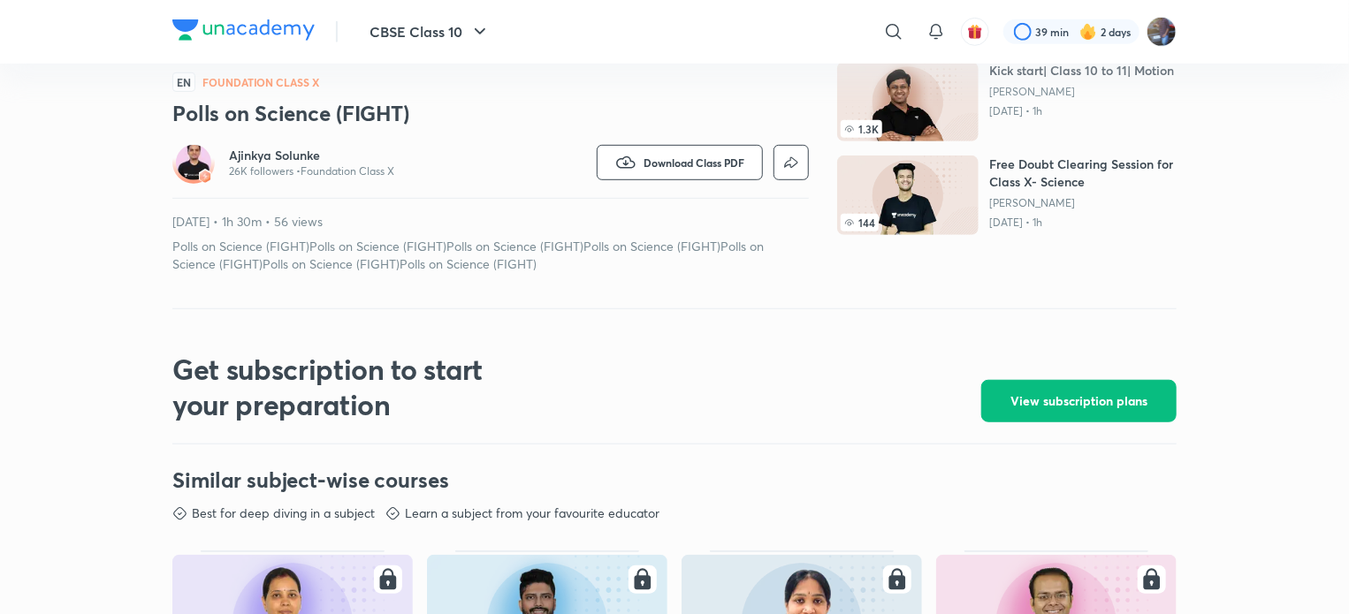
scroll to position [487, 0]
click at [196, 169] on img at bounding box center [193, 161] width 35 height 35
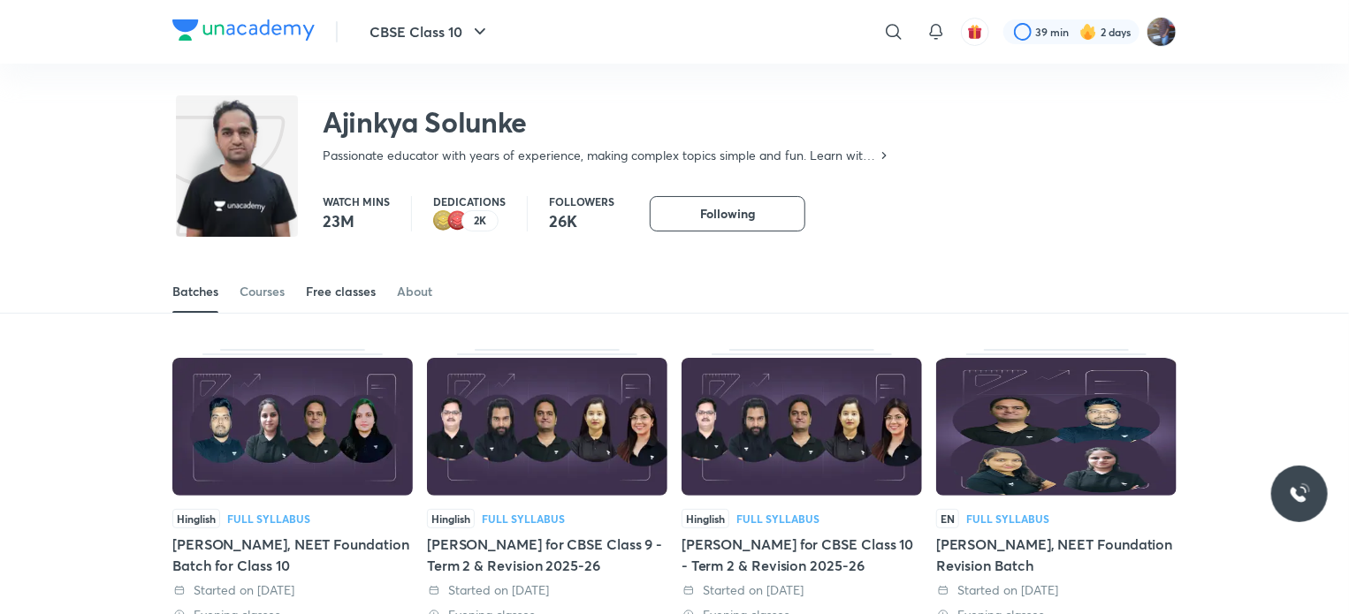
click at [332, 286] on div "Free classes" at bounding box center [341, 292] width 70 height 18
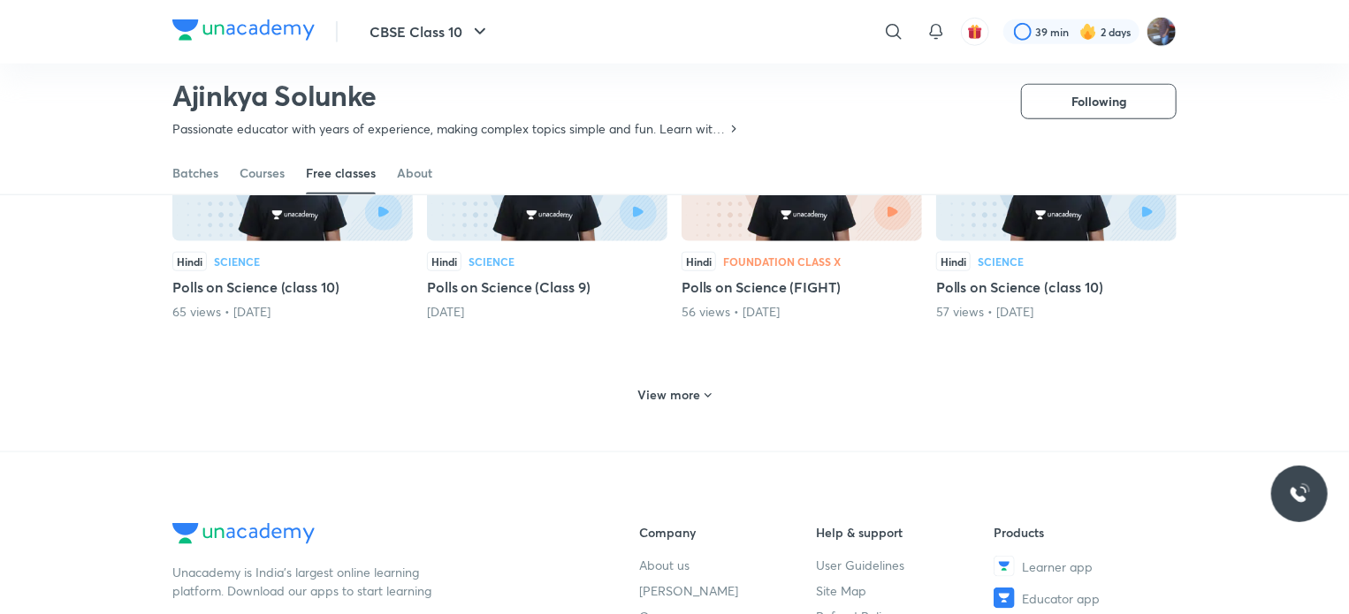
scroll to position [744, 0]
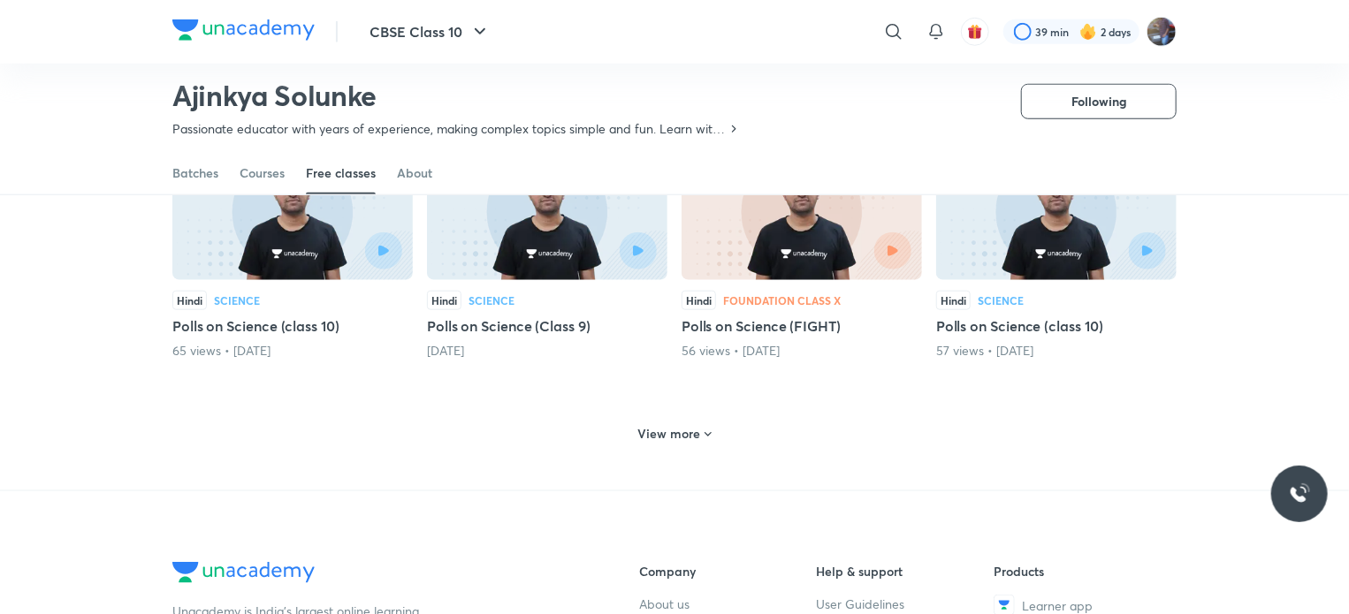
click at [726, 428] on div "View more" at bounding box center [674, 432] width 1004 height 46
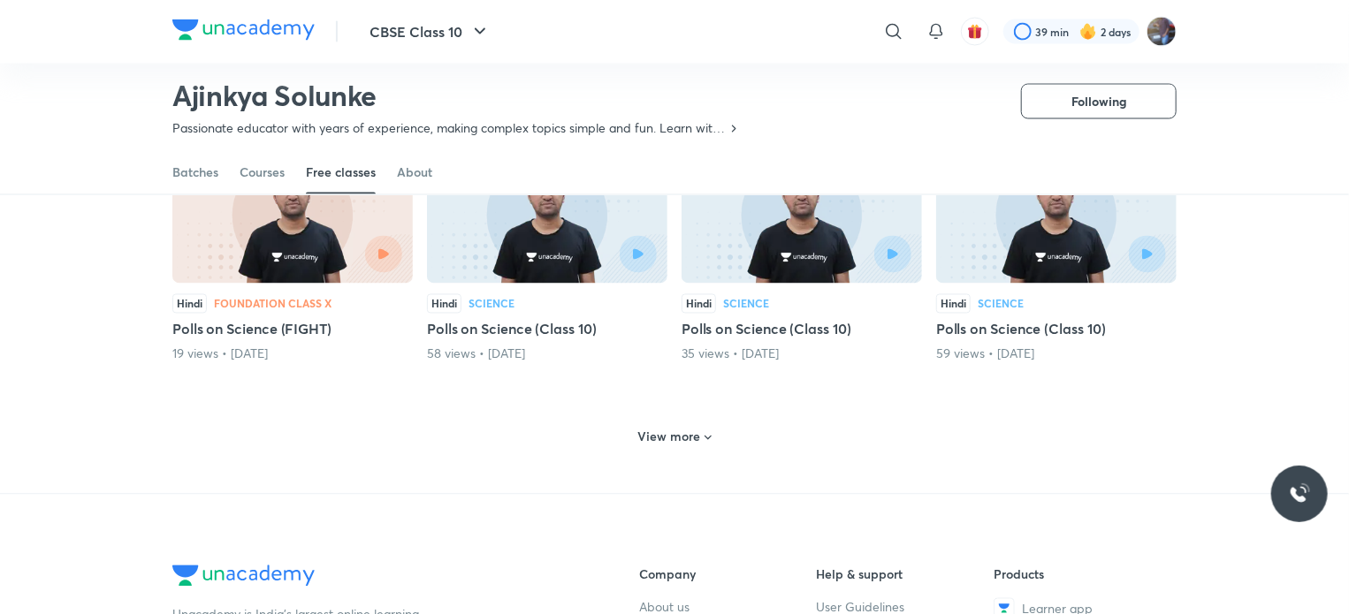
scroll to position [1503, 0]
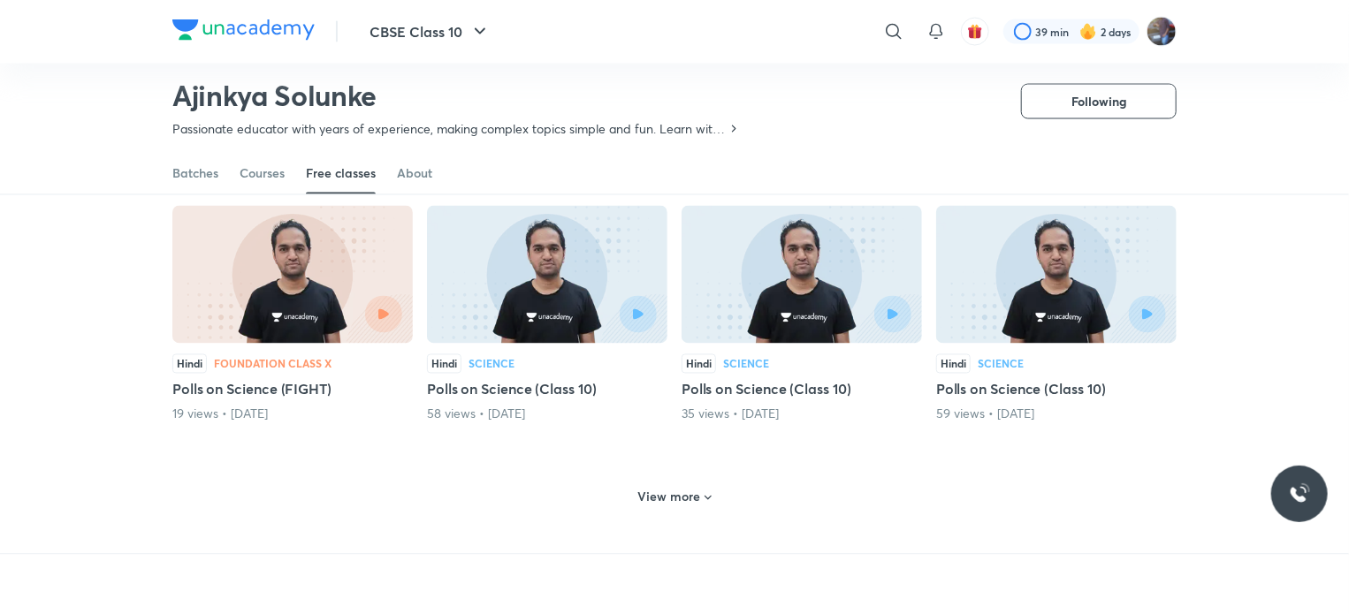
click at [703, 497] on icon at bounding box center [708, 498] width 14 height 14
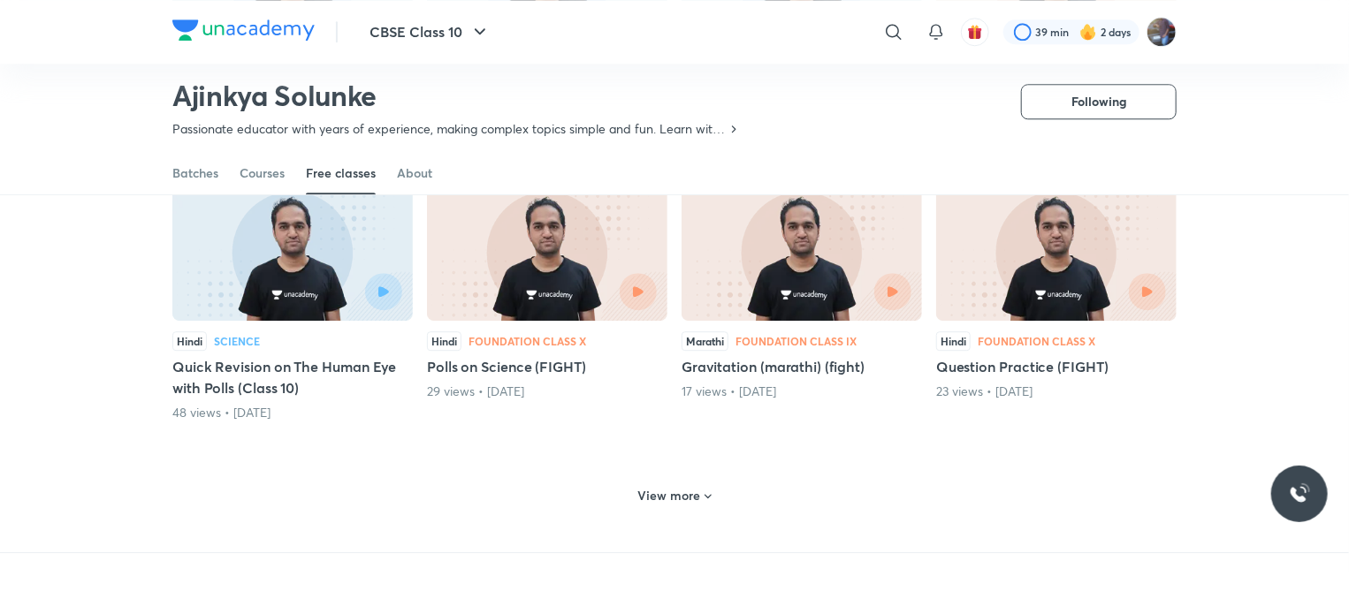
scroll to position [2344, 0]
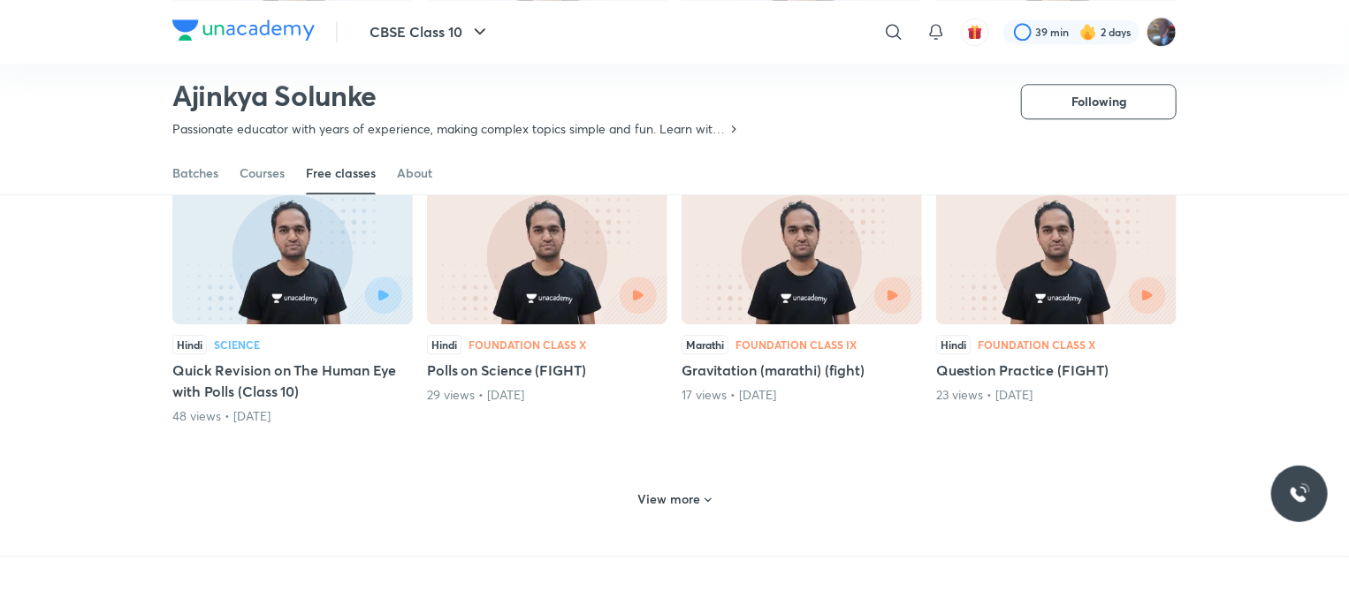
click at [701, 498] on icon at bounding box center [708, 500] width 14 height 14
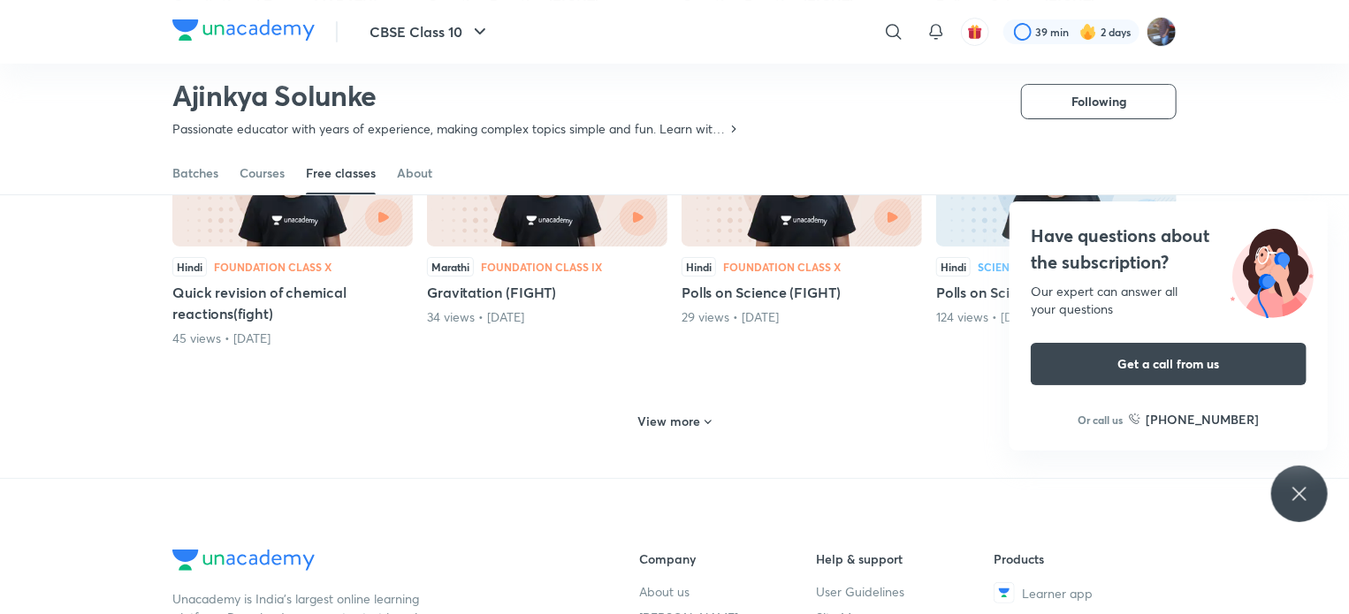
scroll to position [3299, 0]
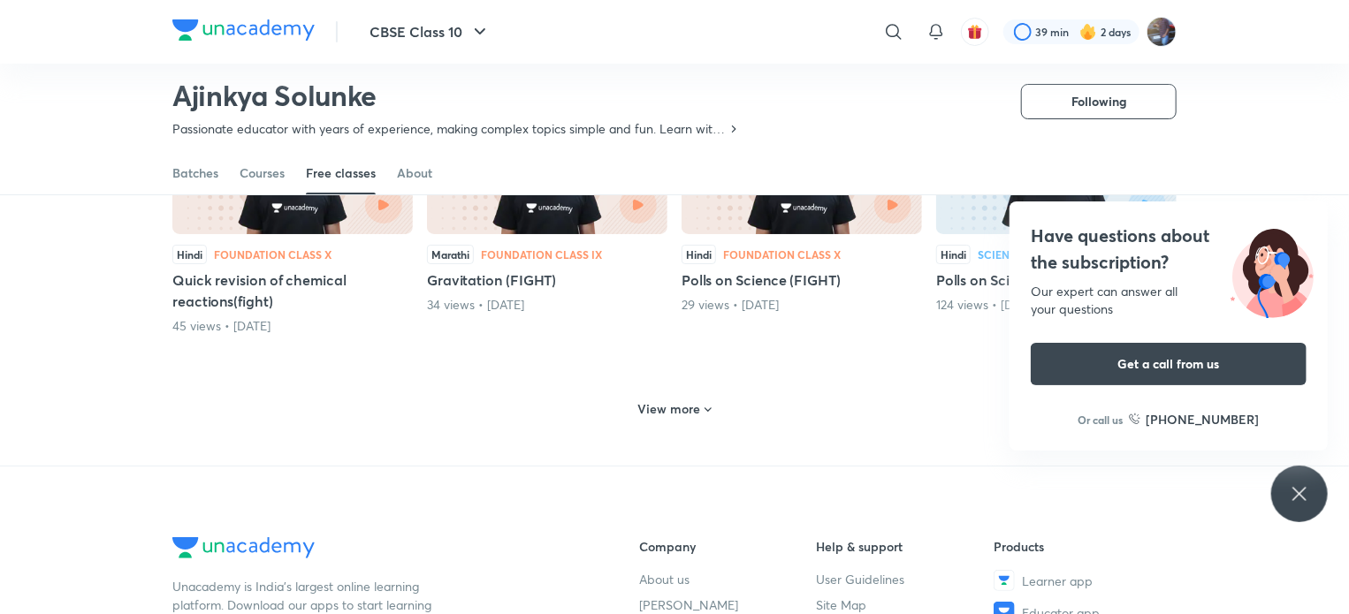
click at [666, 400] on h6 "View more" at bounding box center [669, 409] width 63 height 18
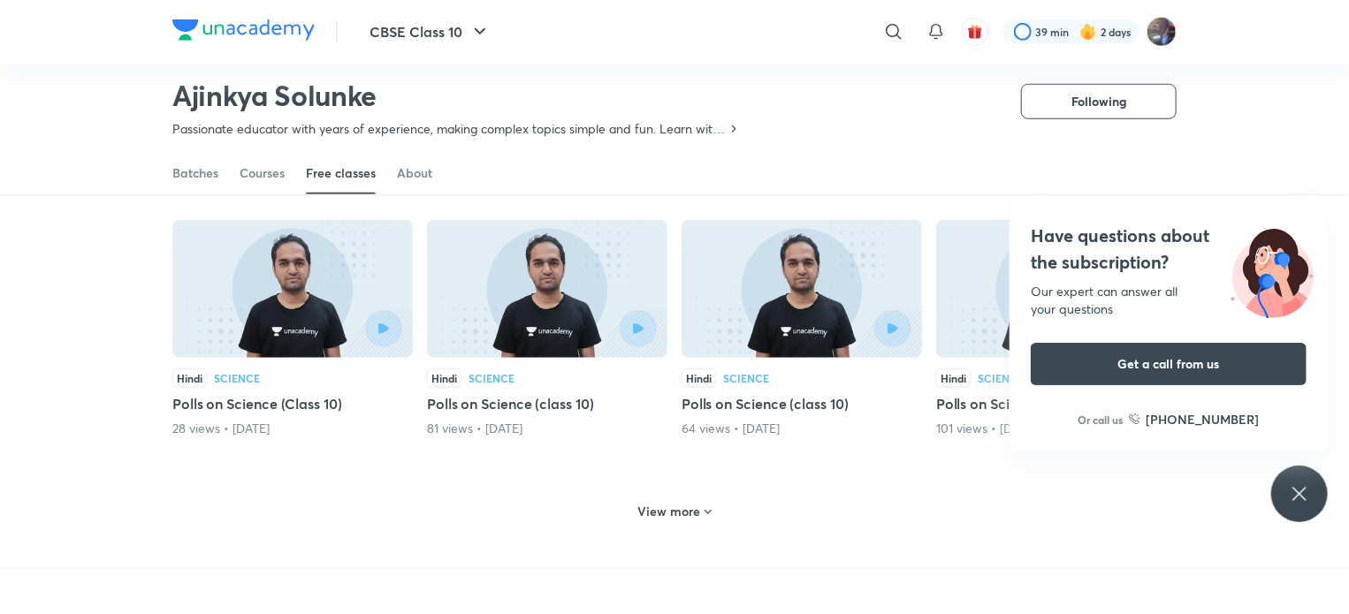
scroll to position [3992, 0]
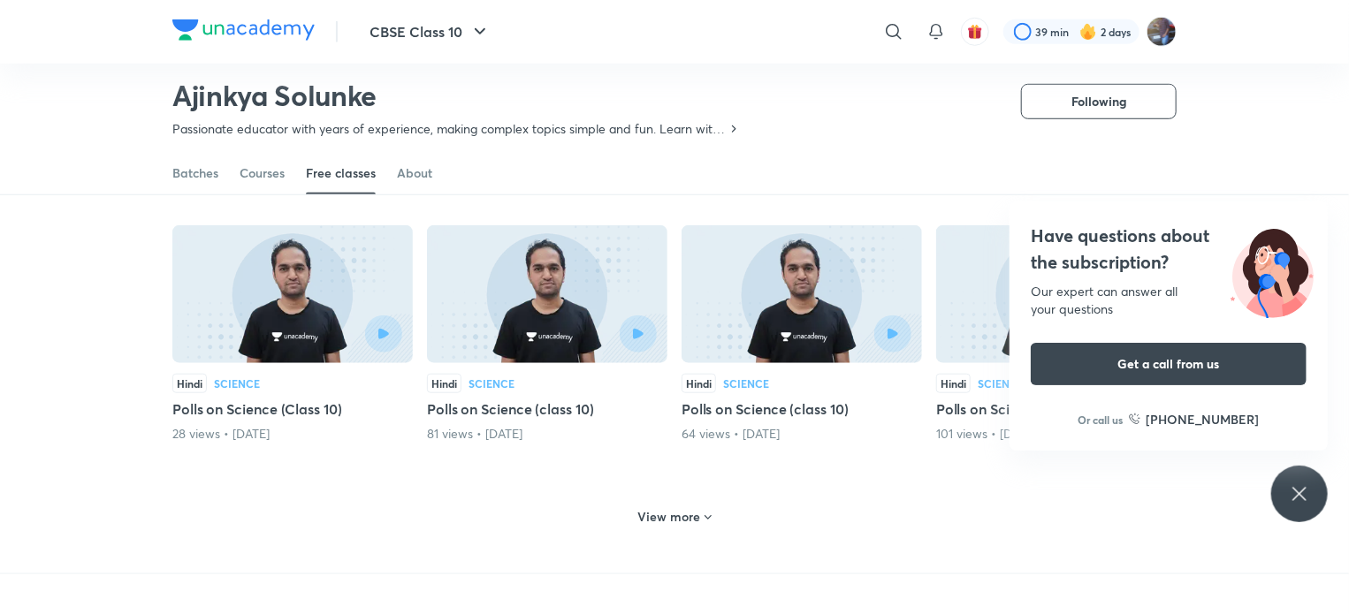
click at [710, 503] on div "View more" at bounding box center [675, 517] width 88 height 28
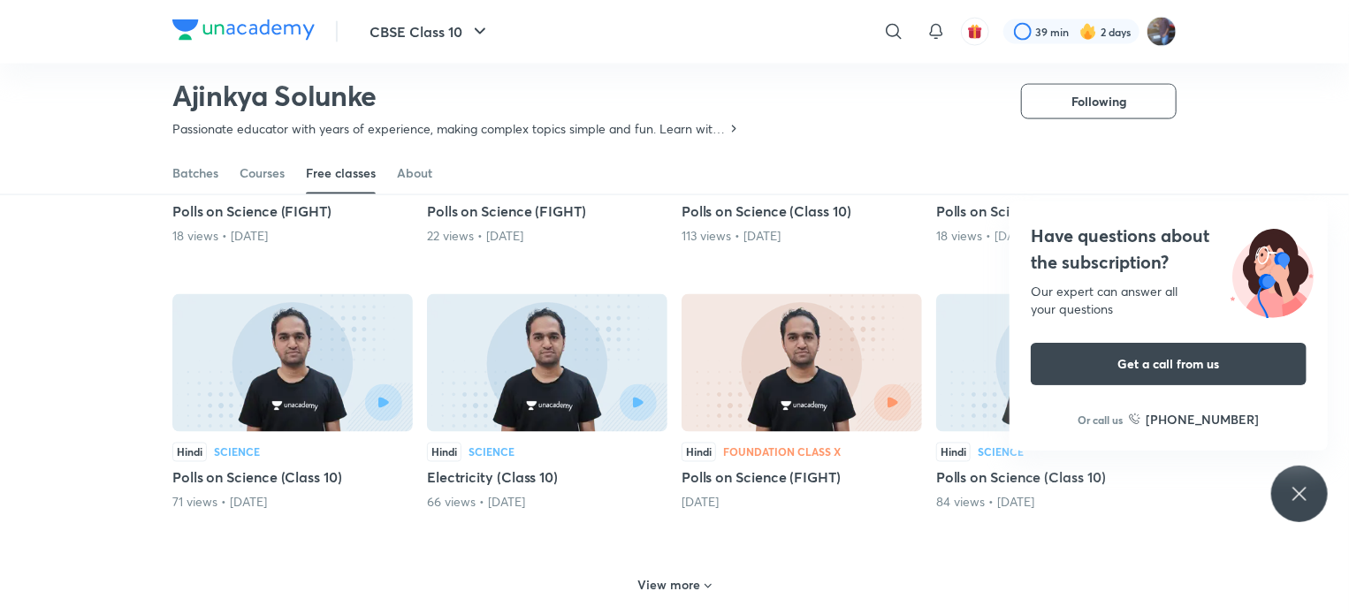
scroll to position [4799, 0]
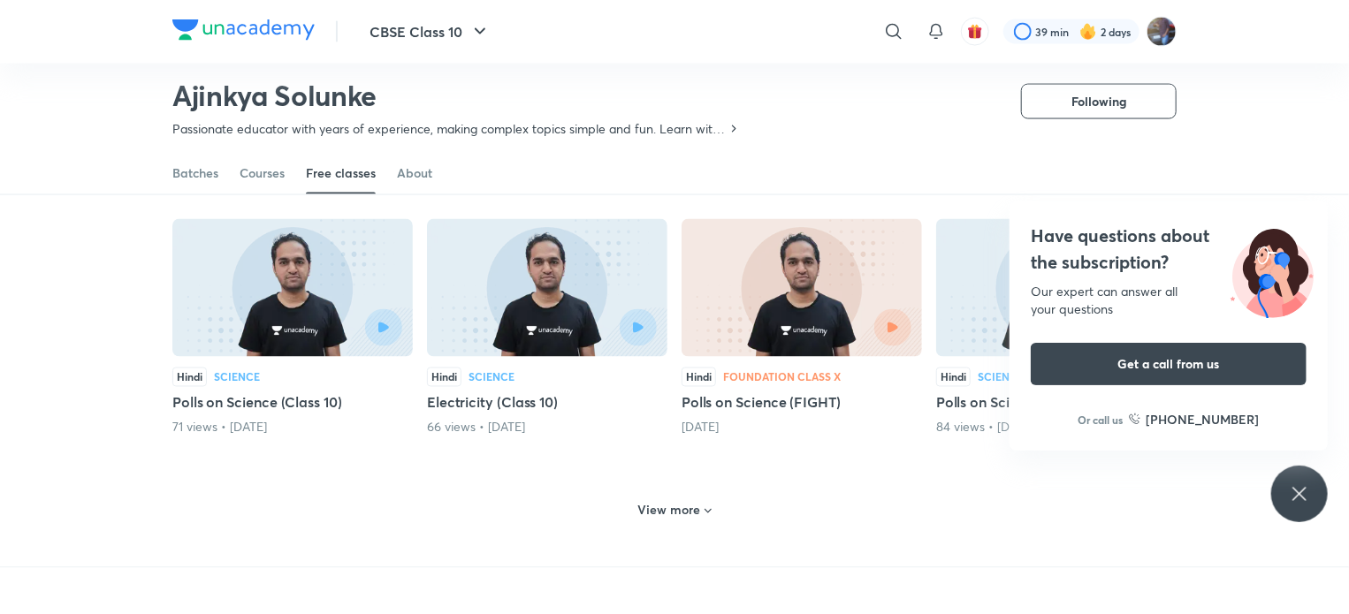
click at [681, 505] on h6 "View more" at bounding box center [669, 511] width 63 height 18
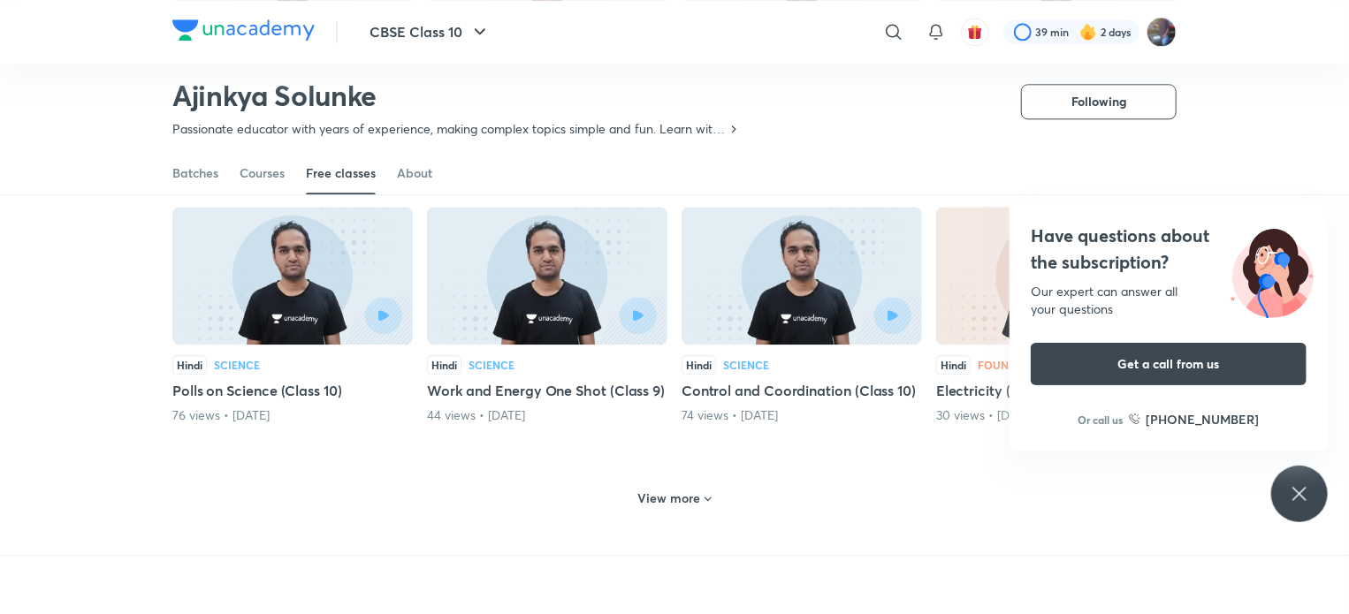
scroll to position [5615, 0]
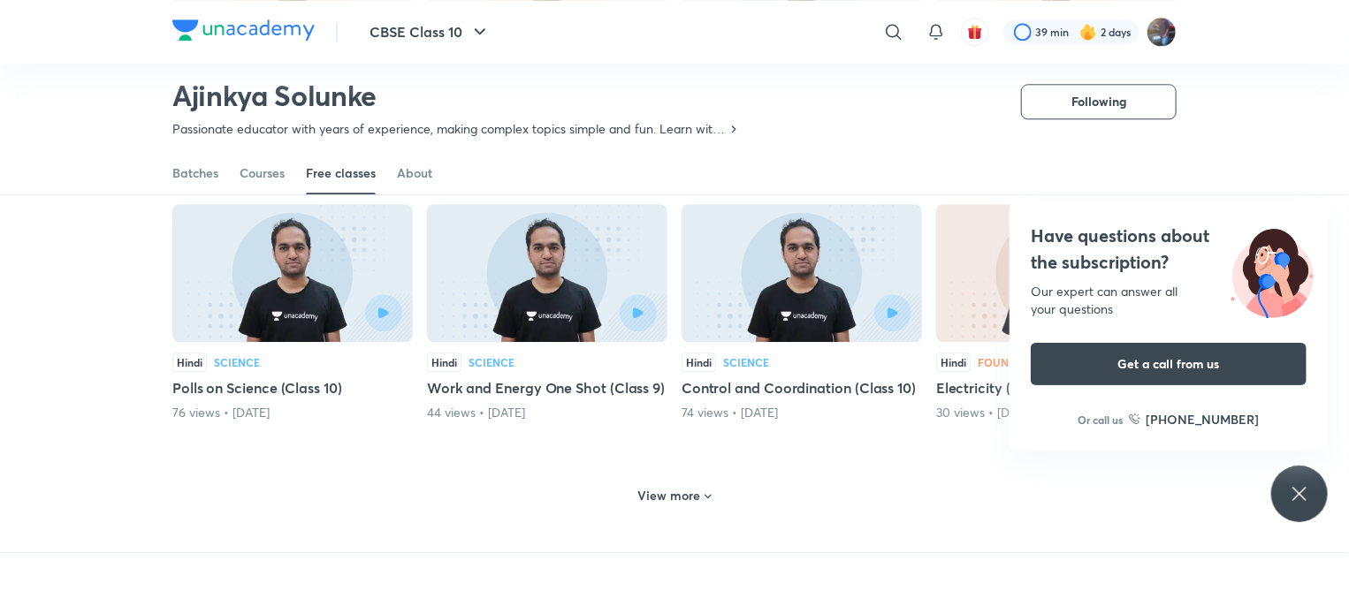
click at [690, 487] on h6 "View more" at bounding box center [669, 496] width 63 height 18
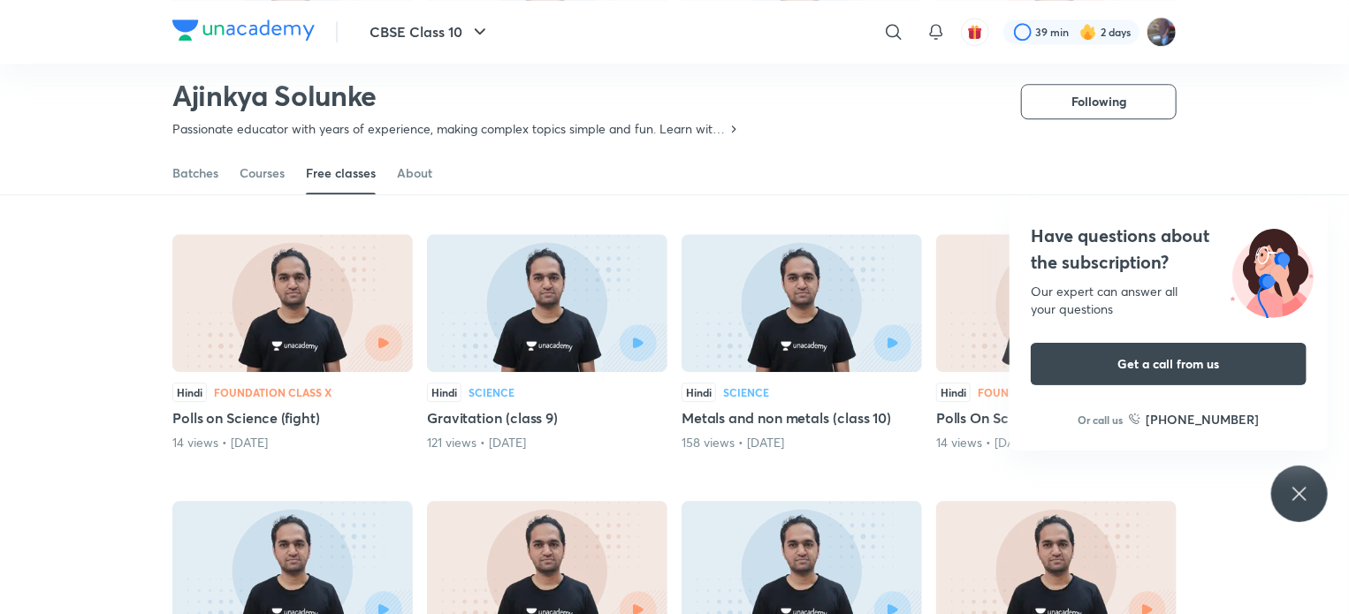
scroll to position [5851, 0]
click at [779, 278] on img at bounding box center [801, 303] width 240 height 138
